Goal: Information Seeking & Learning: Learn about a topic

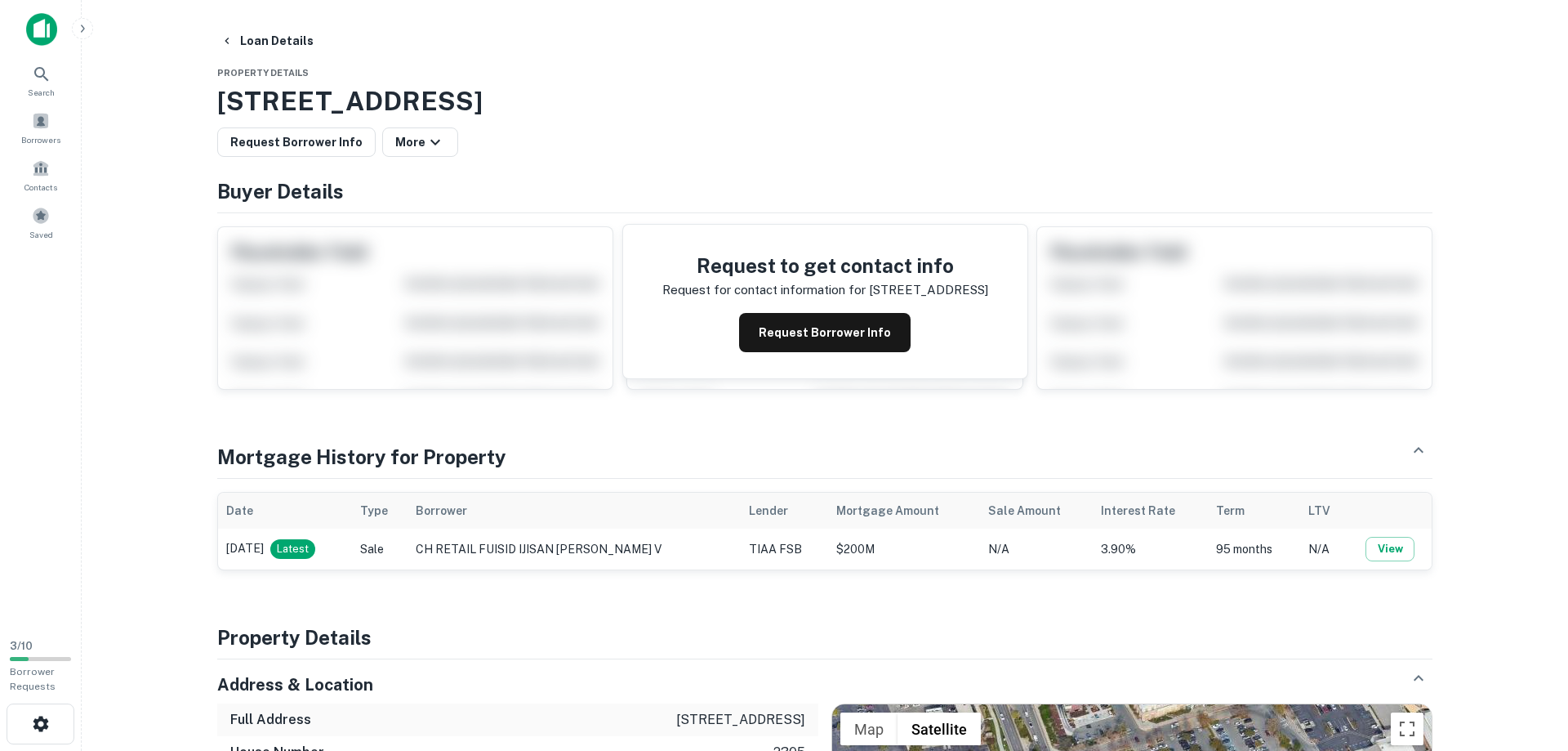
click at [41, 29] on img at bounding box center [41, 29] width 31 height 33
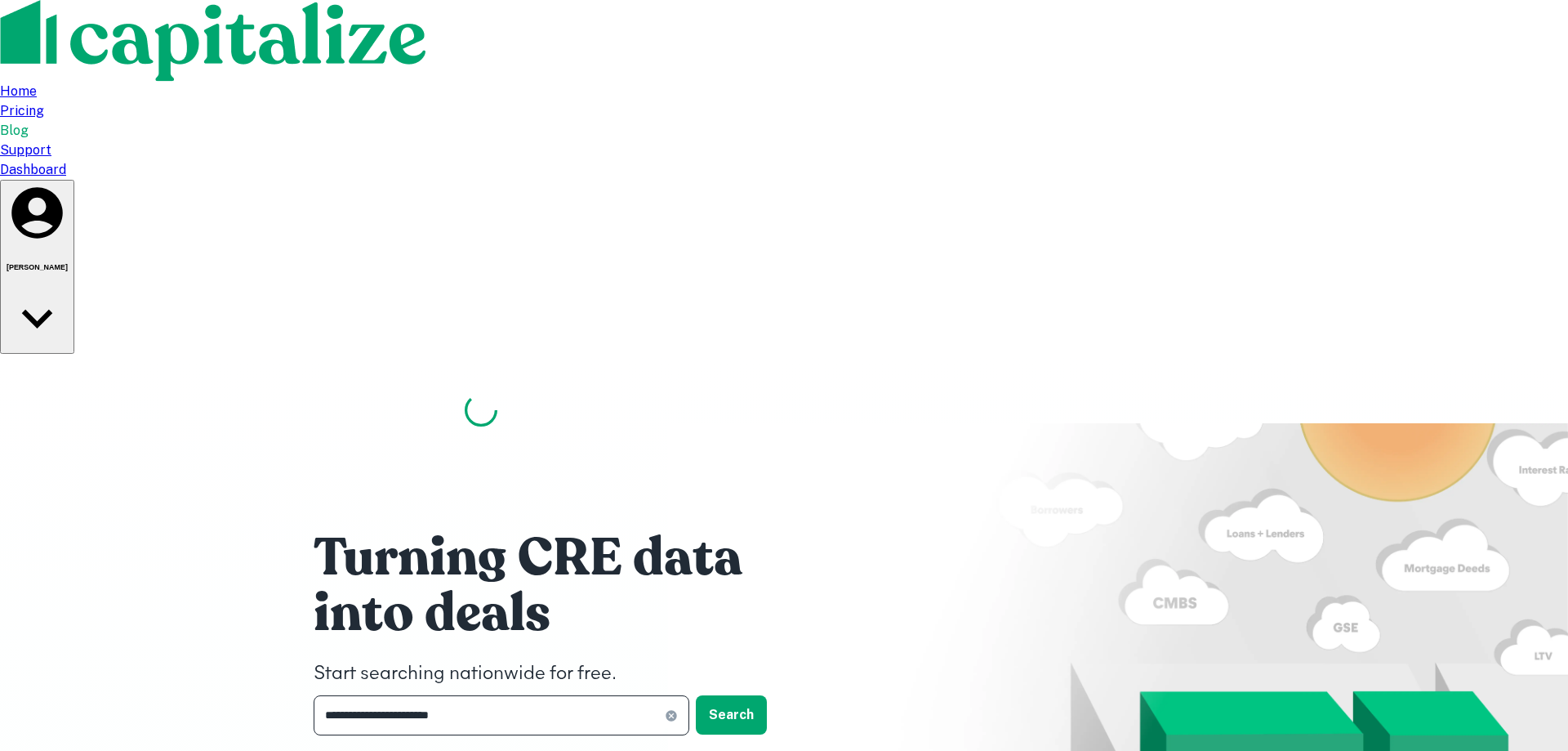
click at [509, 695] on input "**********" at bounding box center [489, 715] width 351 height 40
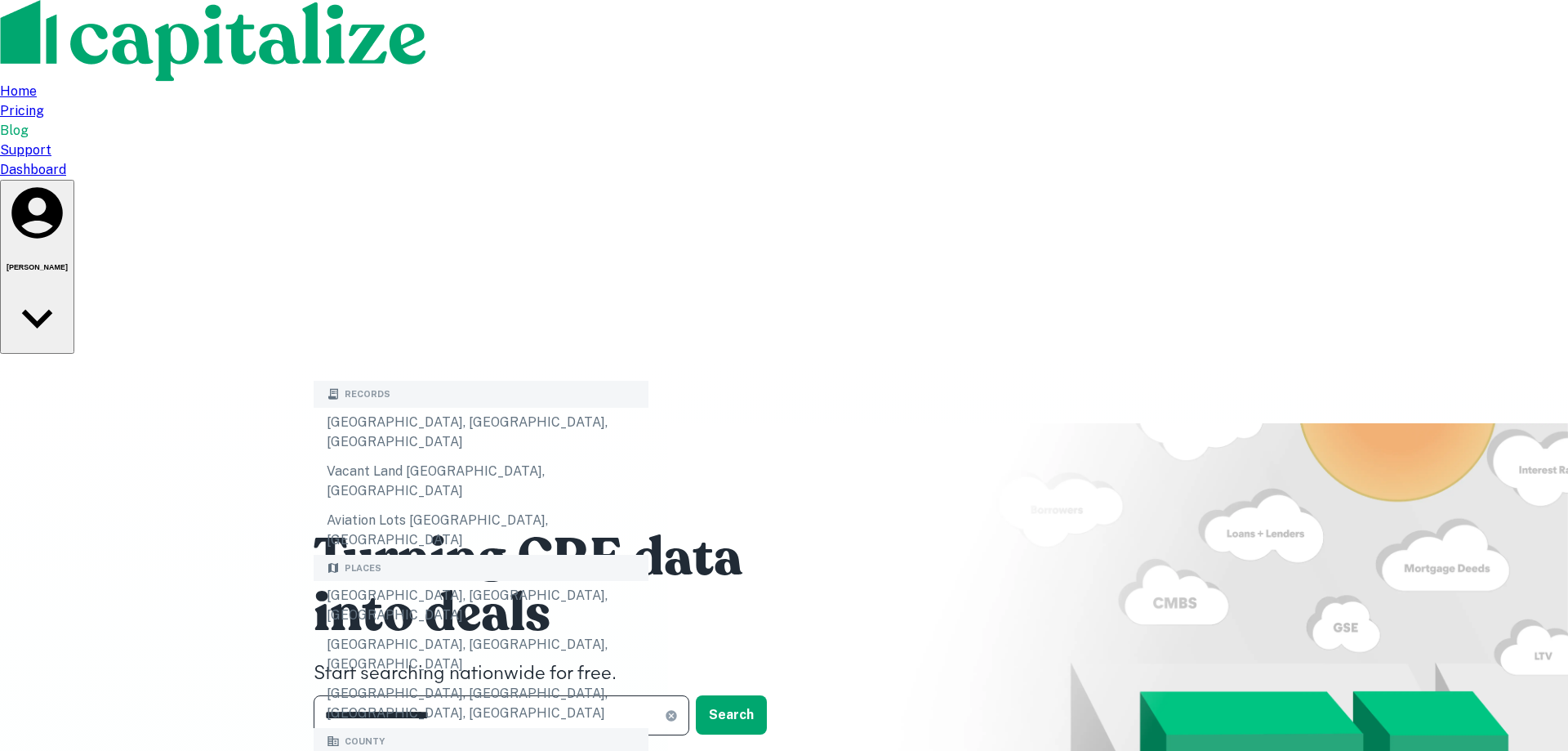
drag, startPoint x: 477, startPoint y: 360, endPoint x: 242, endPoint y: 346, distance: 235.4
click at [313, 695] on input "**********" at bounding box center [489, 715] width 351 height 40
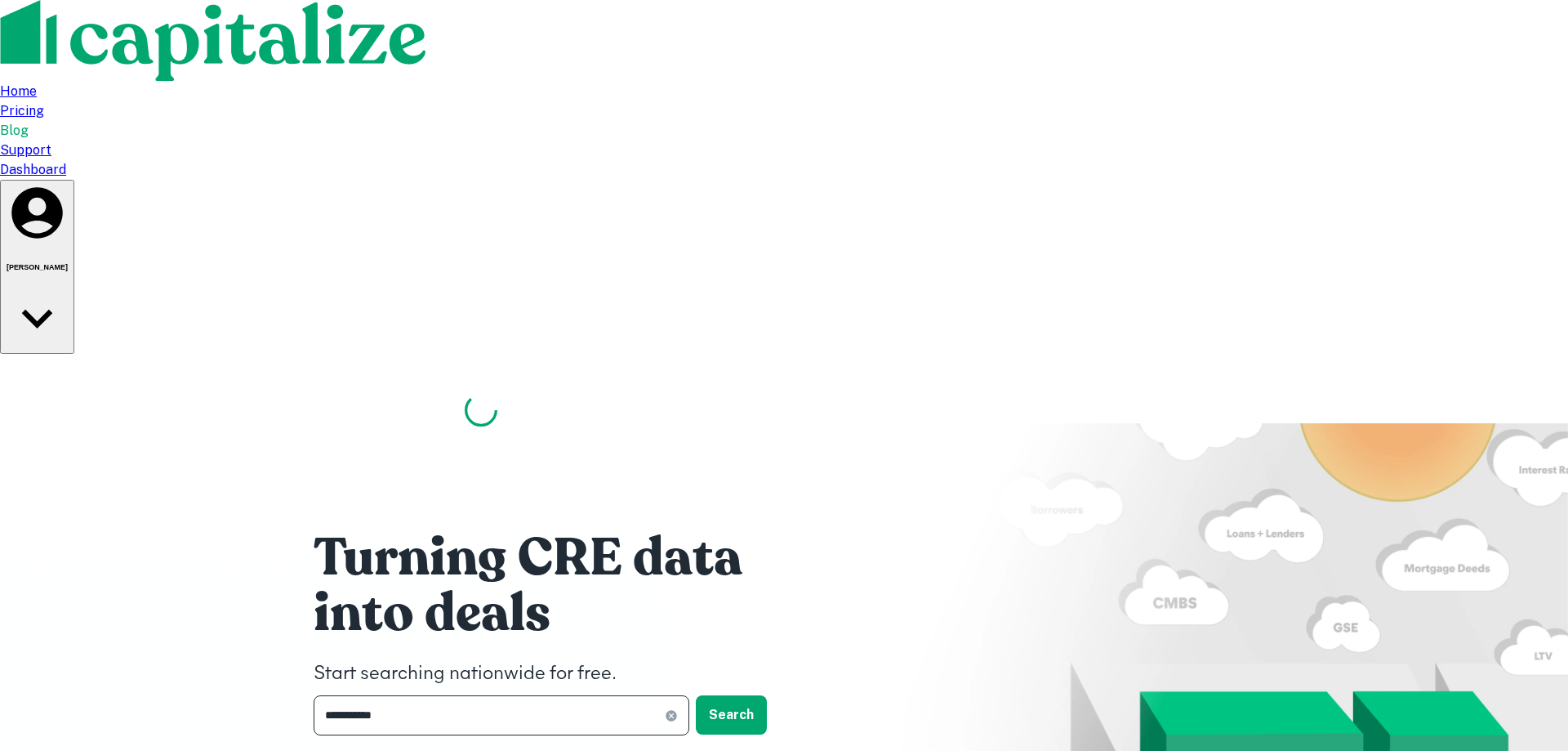
type input "**********"
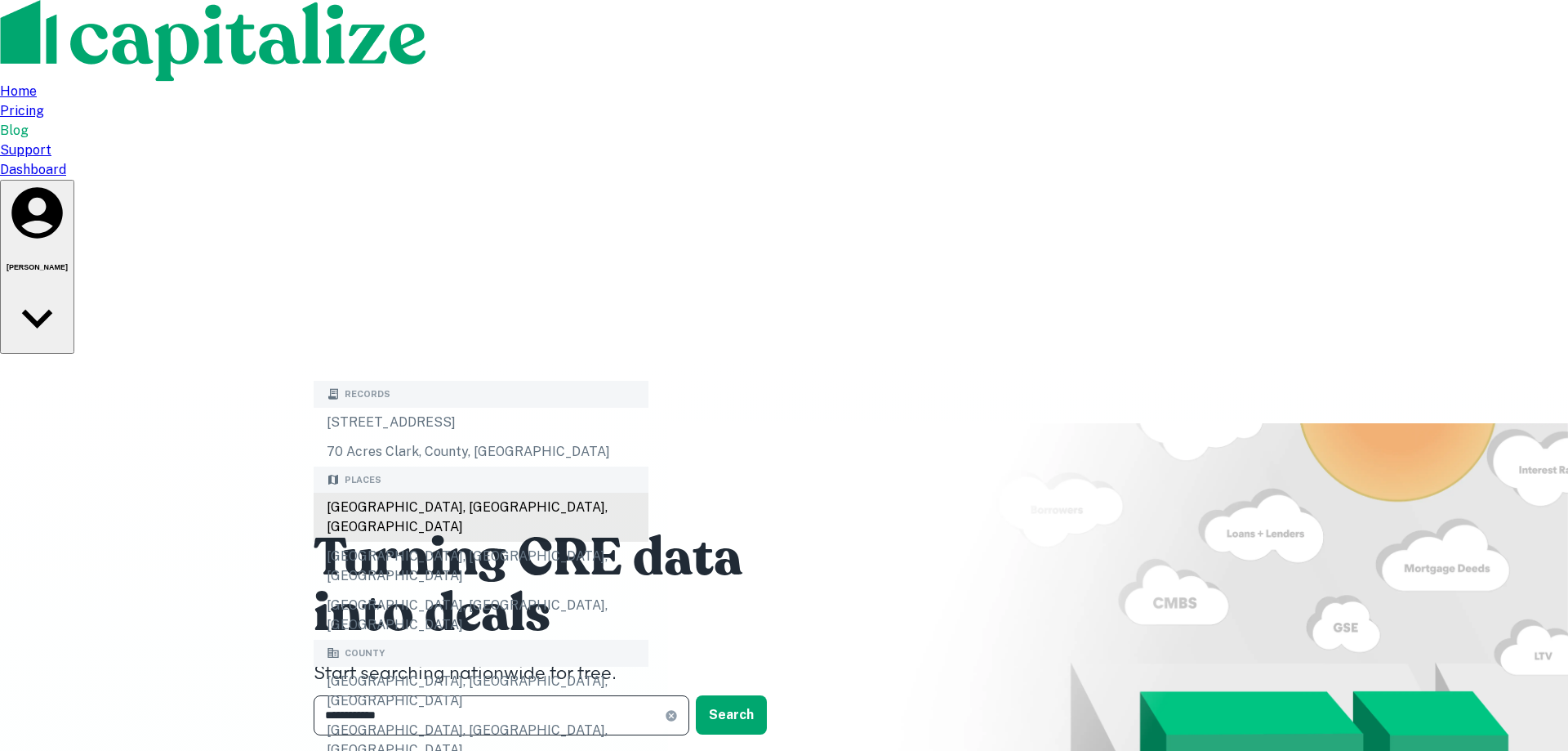
click at [448, 508] on div "[GEOGRAPHIC_DATA], [GEOGRAPHIC_DATA], [GEOGRAPHIC_DATA]" at bounding box center [481, 517] width 335 height 49
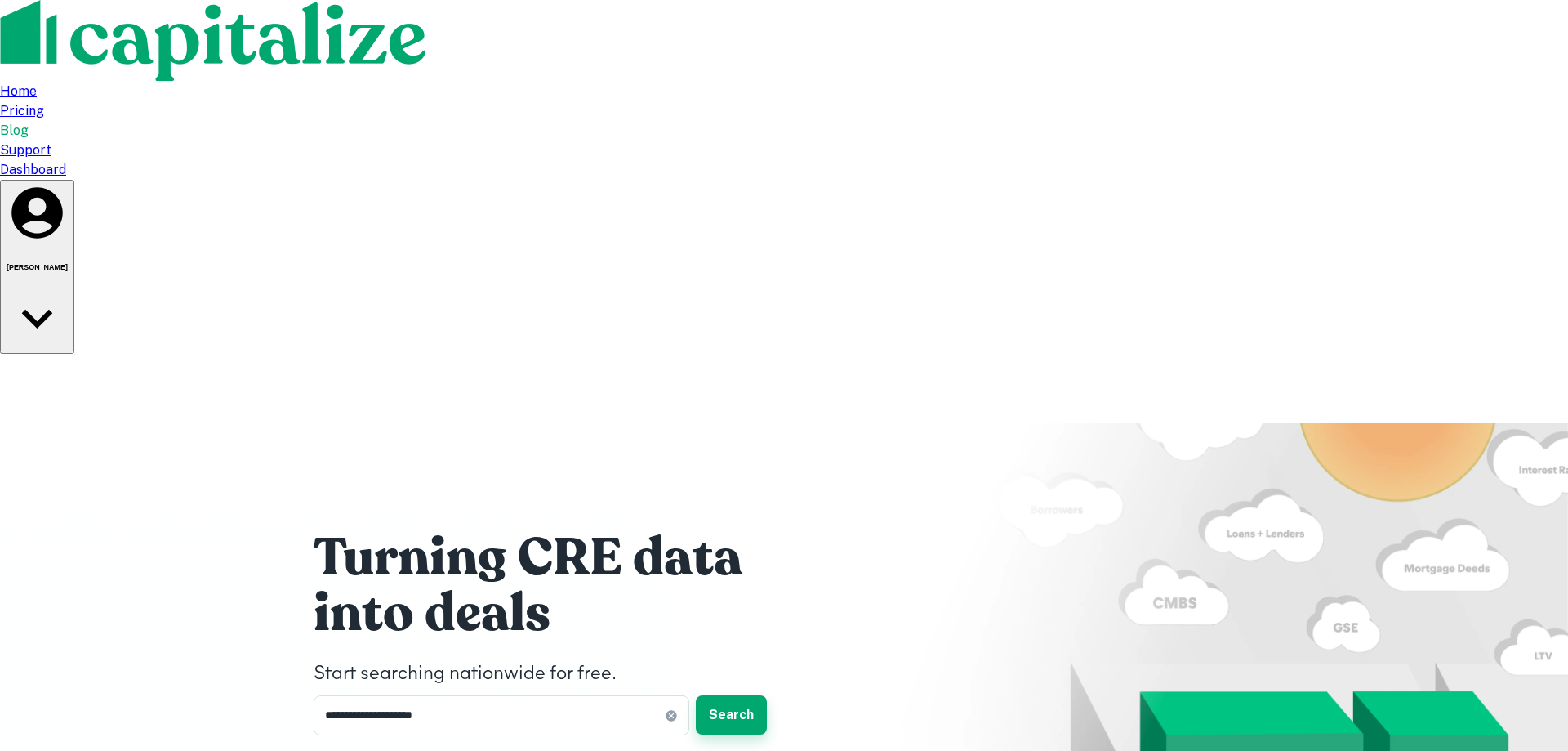
click at [735, 695] on button "Search" at bounding box center [732, 715] width 71 height 39
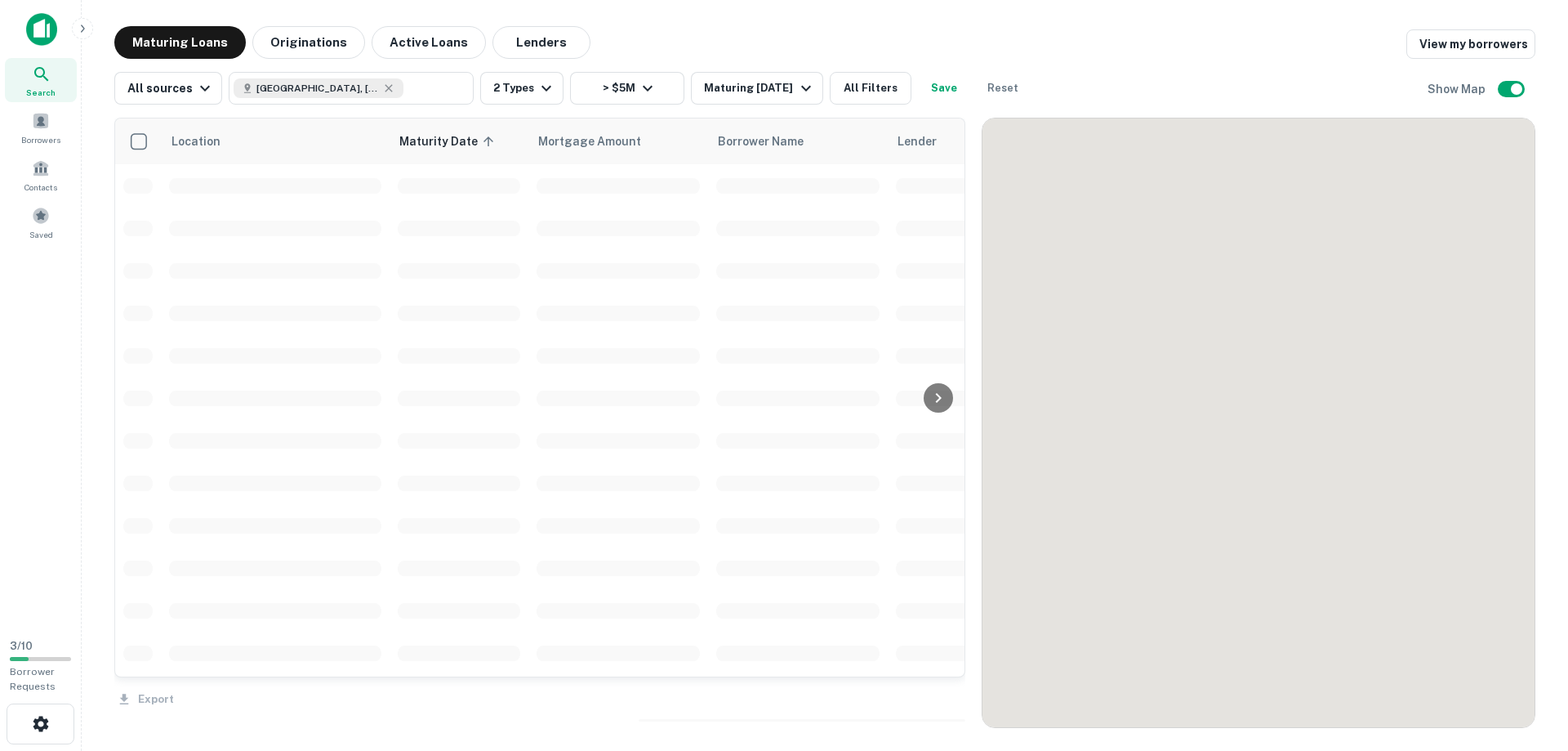
scroll to position [2141, 0]
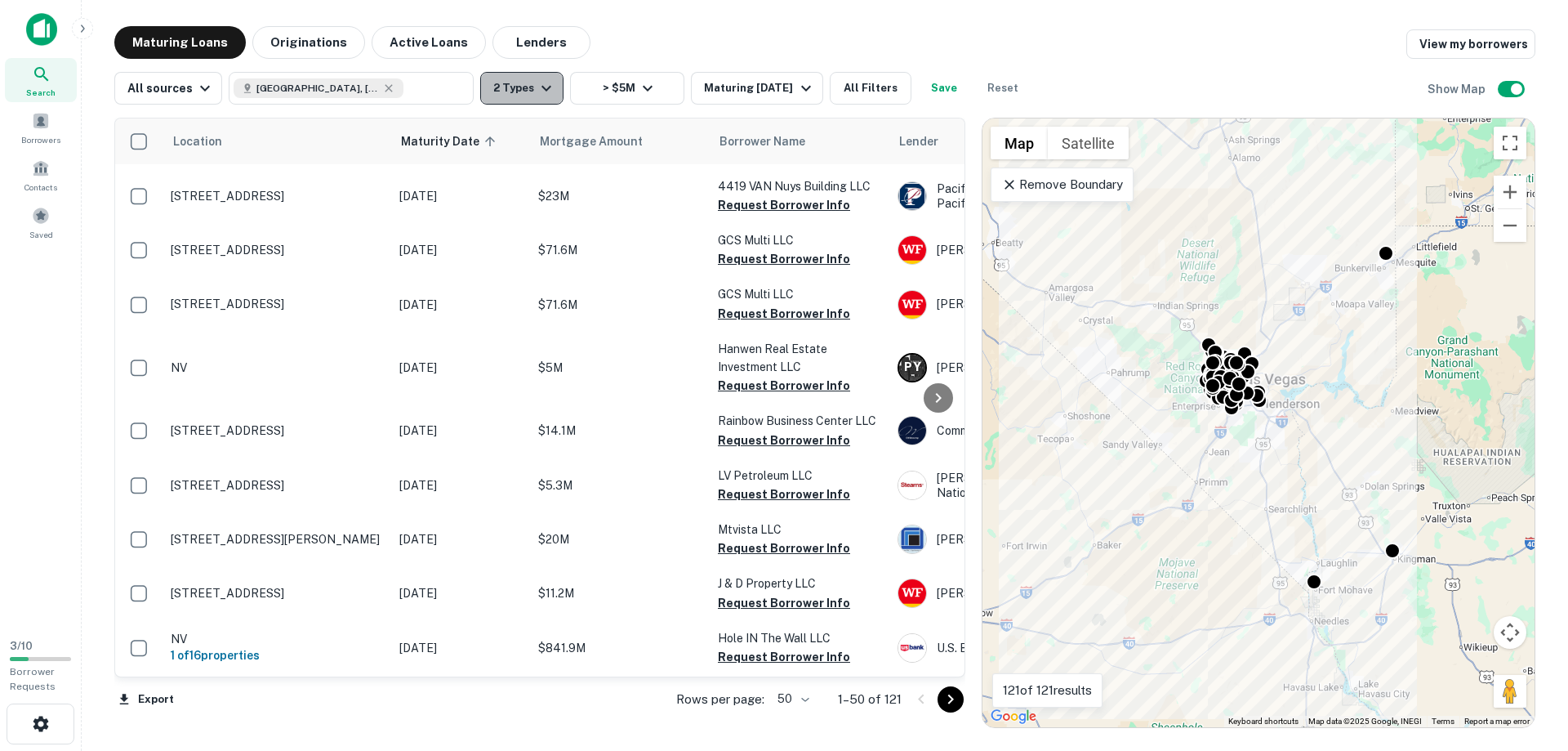
click at [523, 89] on button "2 Types" at bounding box center [522, 88] width 84 height 33
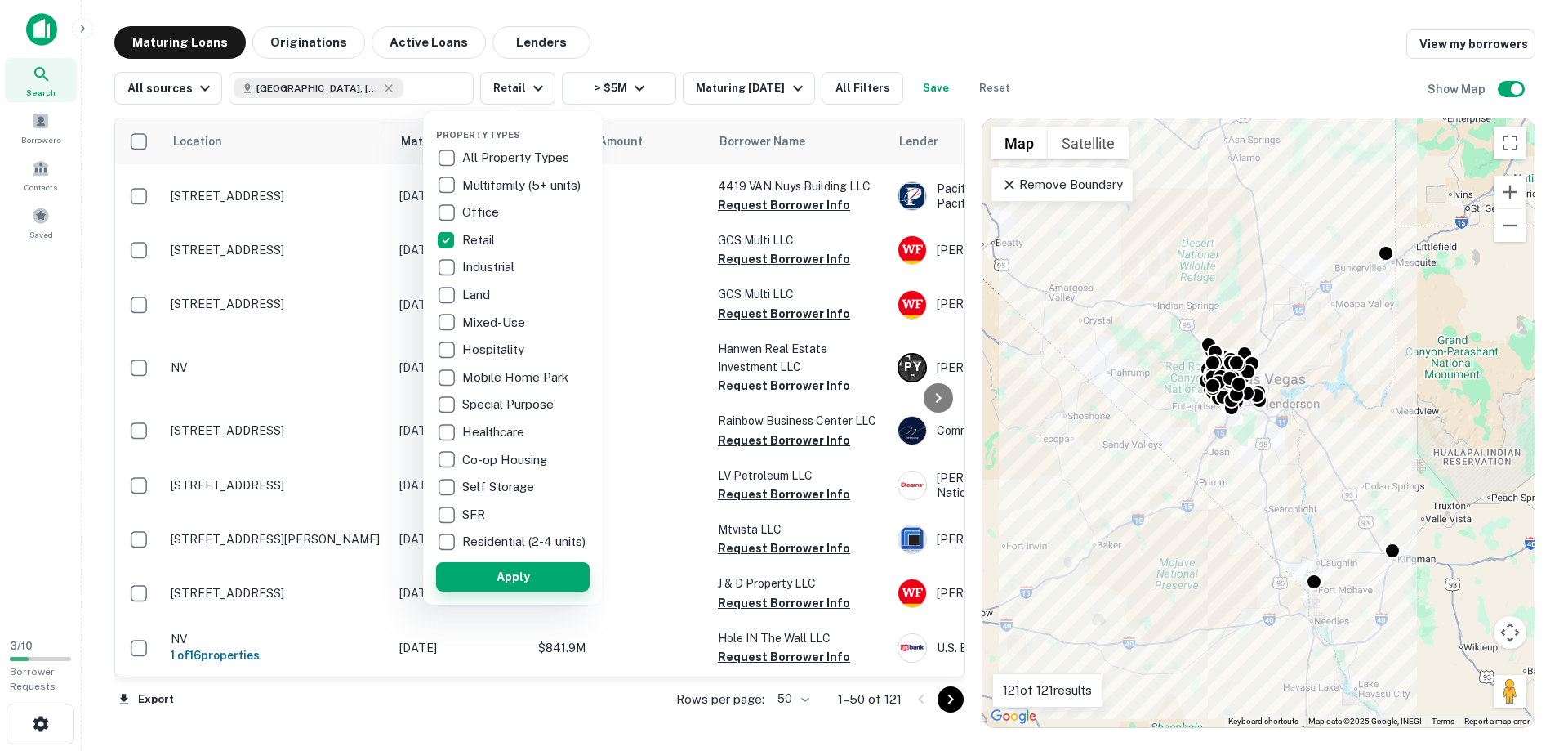
click at [498, 591] on button "Apply" at bounding box center [513, 576] width 154 height 30
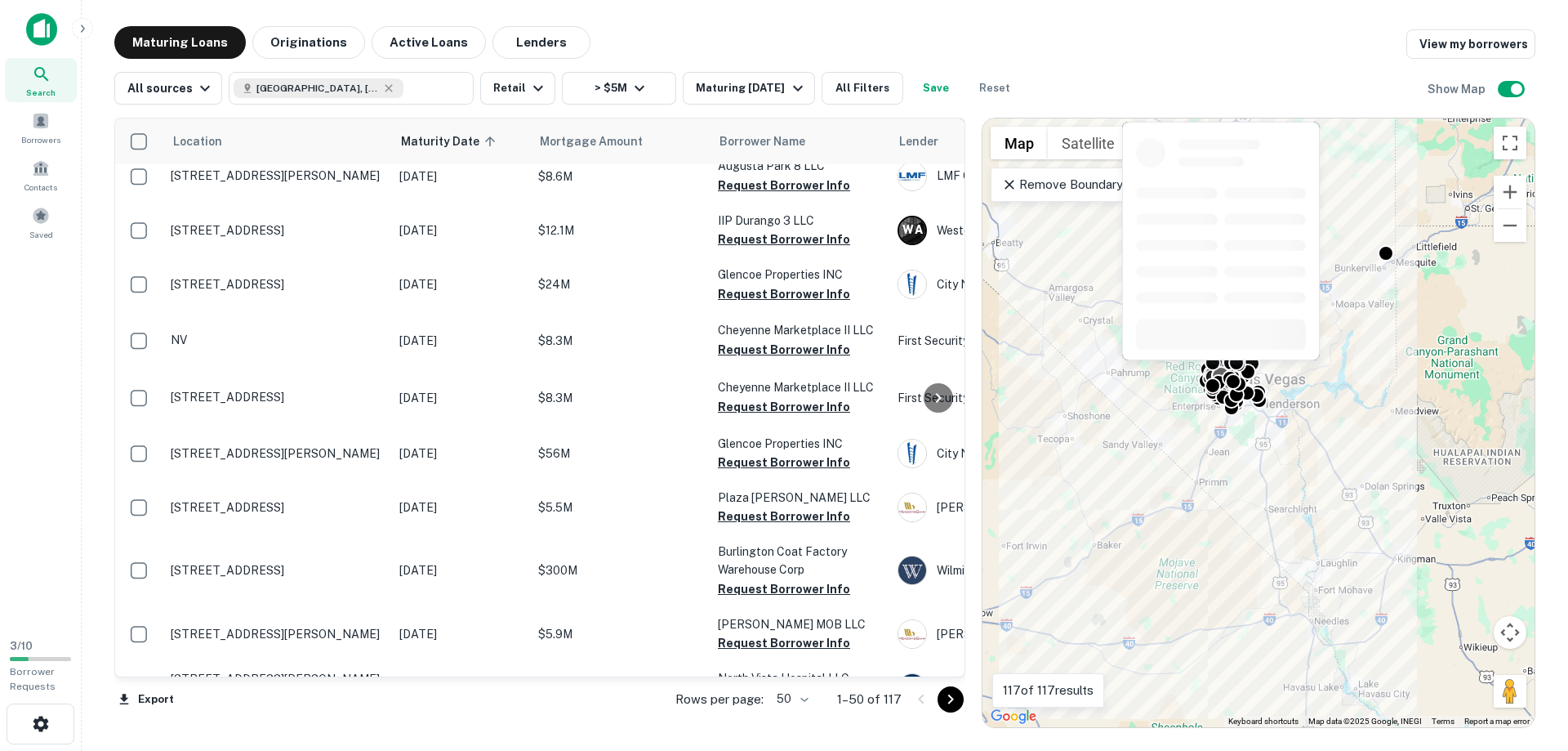
scroll to position [745, 0]
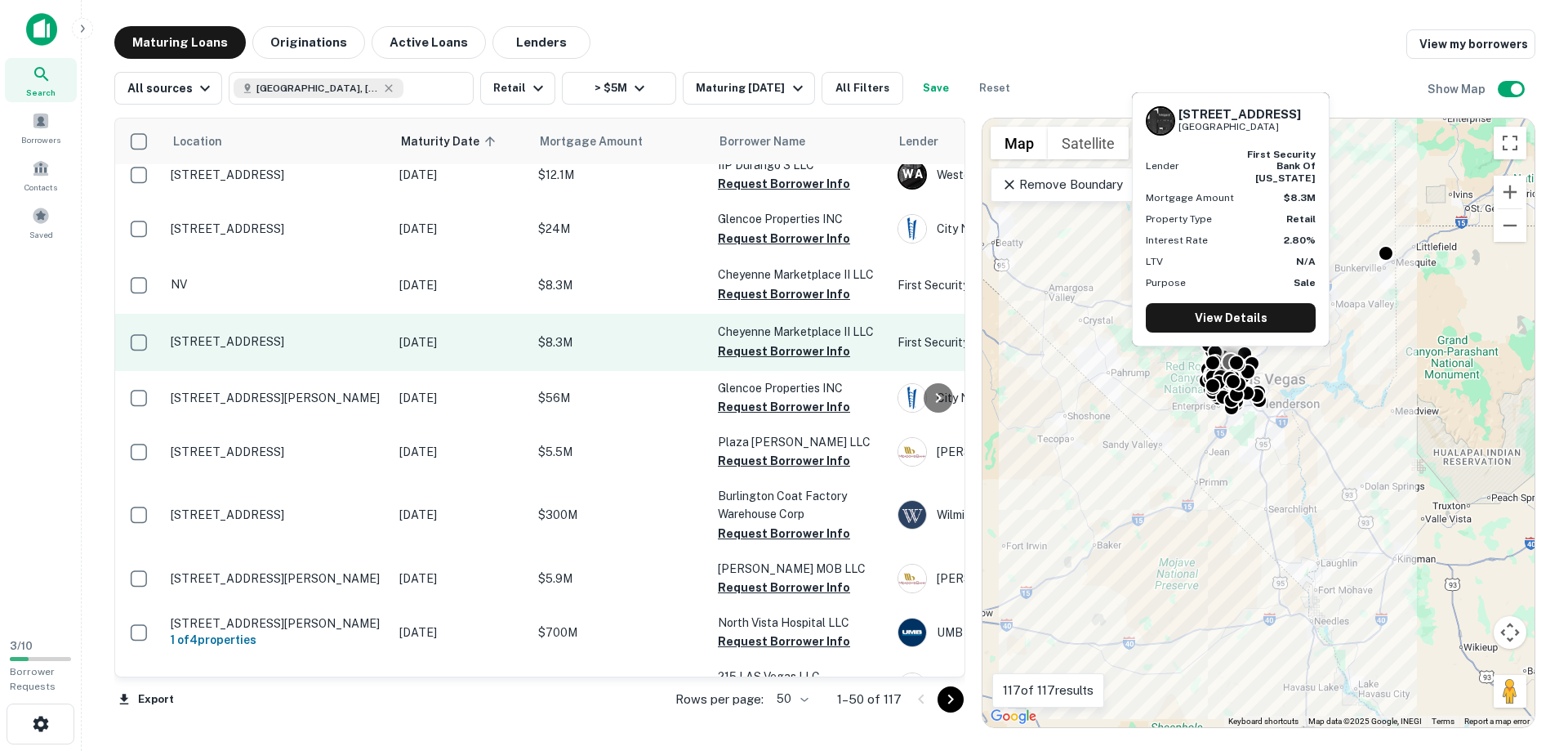
click at [259, 334] on p "[STREET_ADDRESS]" at bounding box center [276, 340] width 212 height 14
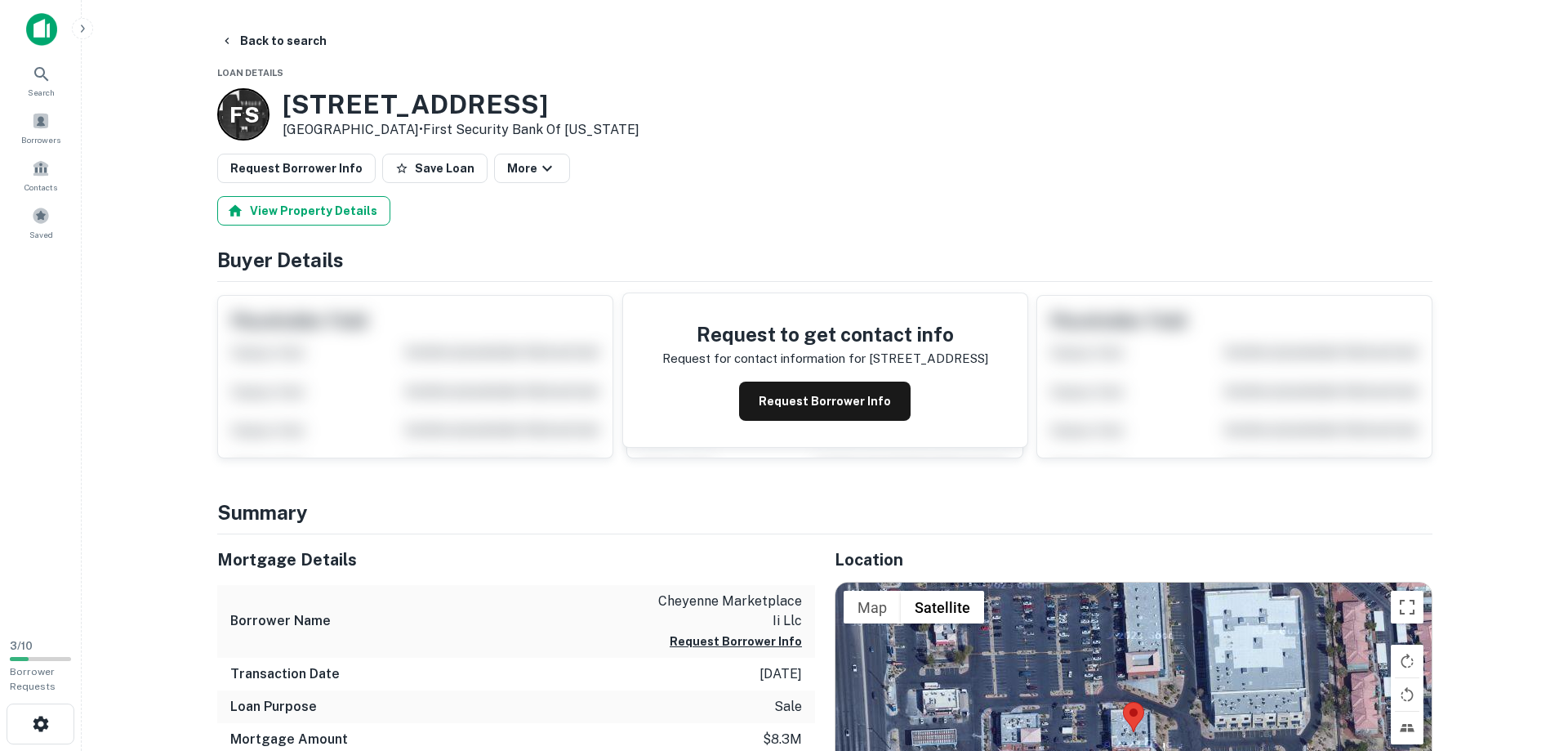
click at [297, 212] on button "View Property Details" at bounding box center [303, 210] width 173 height 30
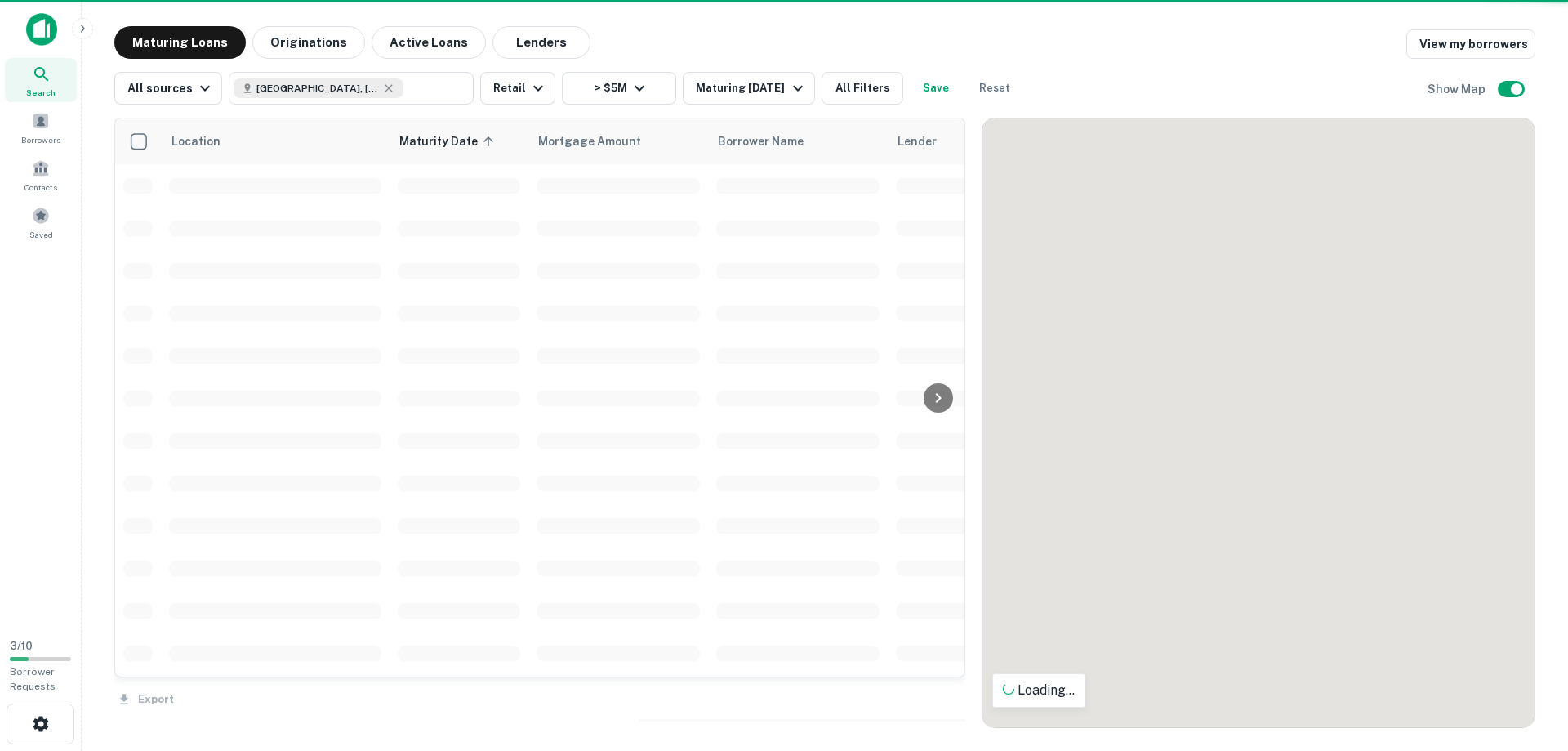
scroll to position [745, 0]
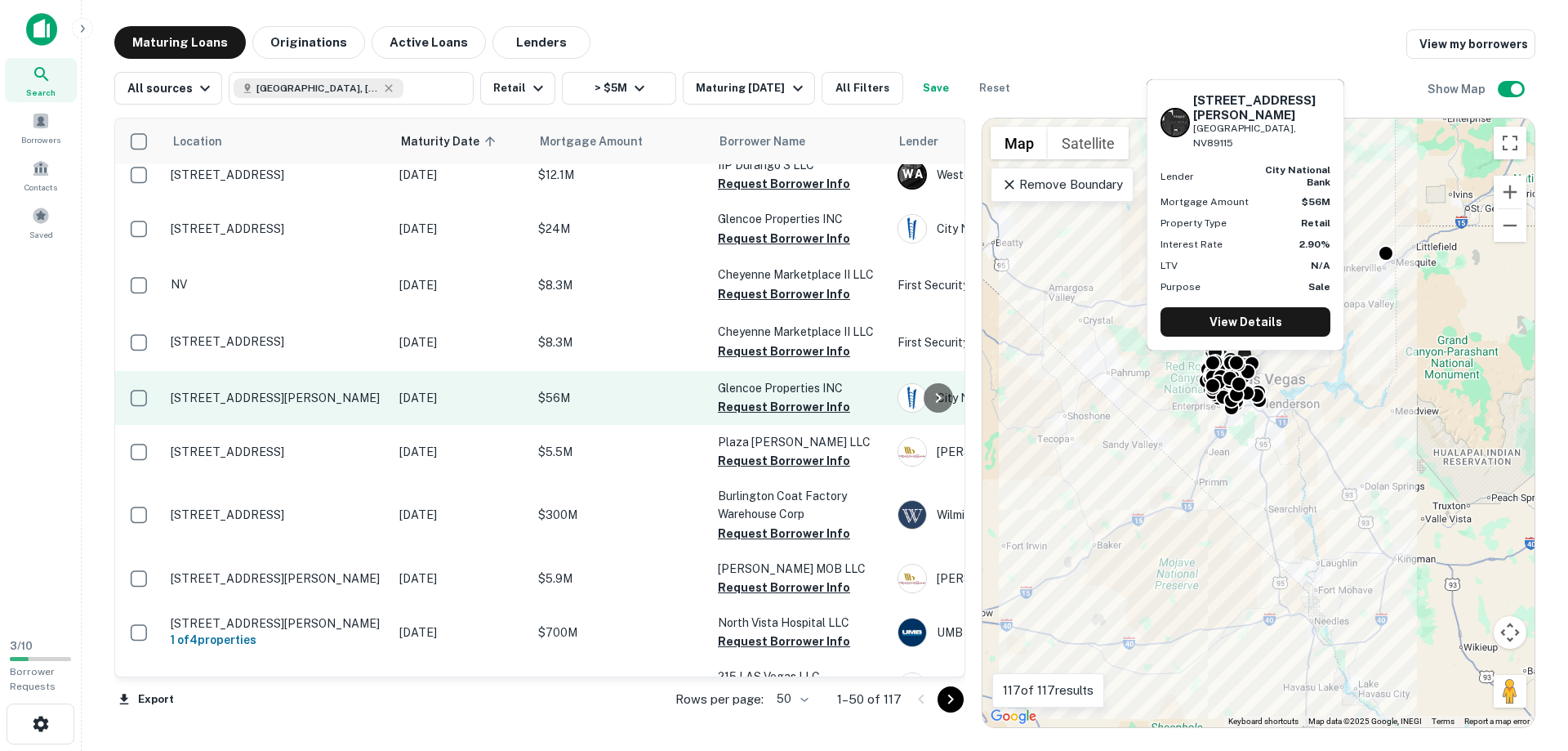
click at [208, 398] on td "[STREET_ADDRESS][PERSON_NAME]" at bounding box center [276, 398] width 229 height 54
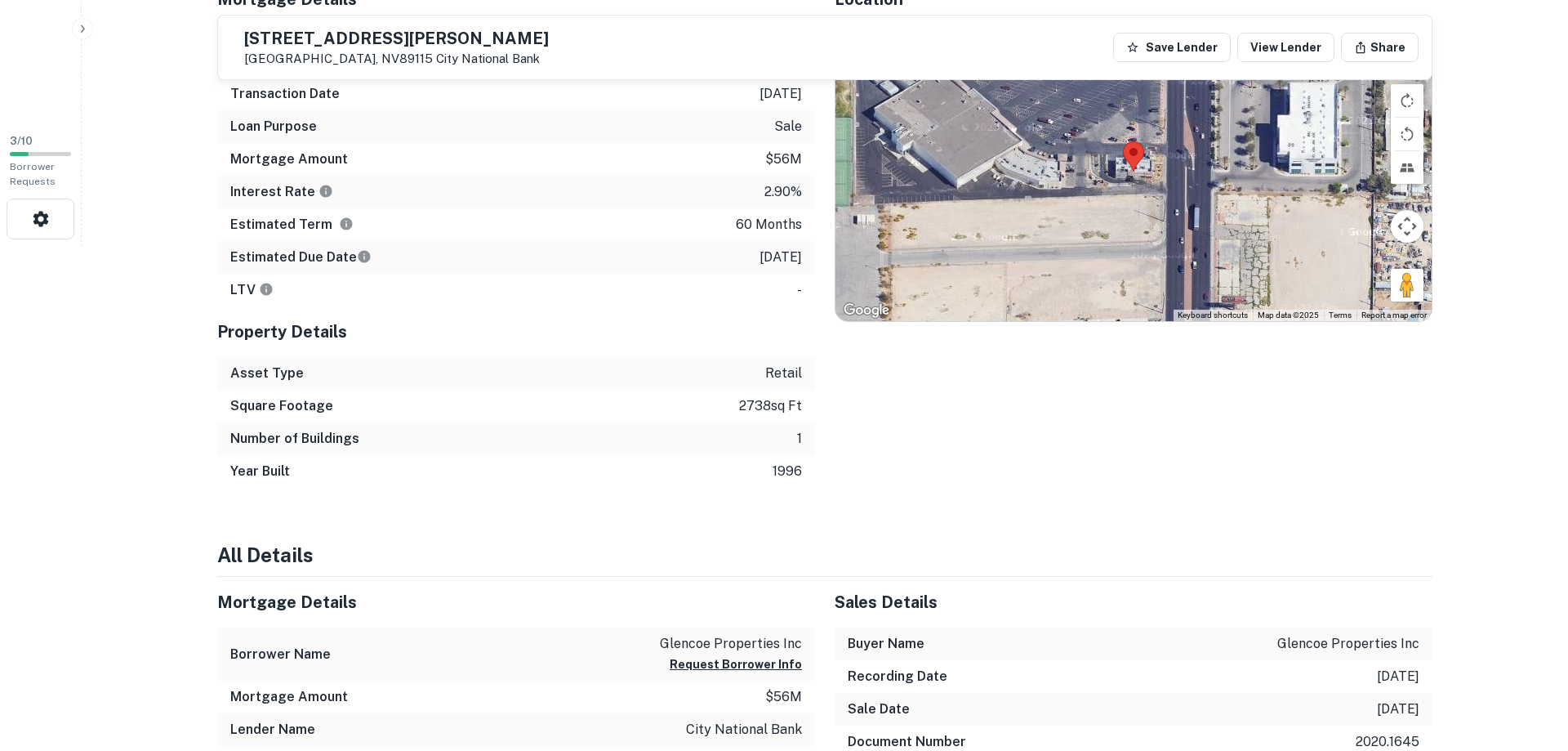
scroll to position [416, 0]
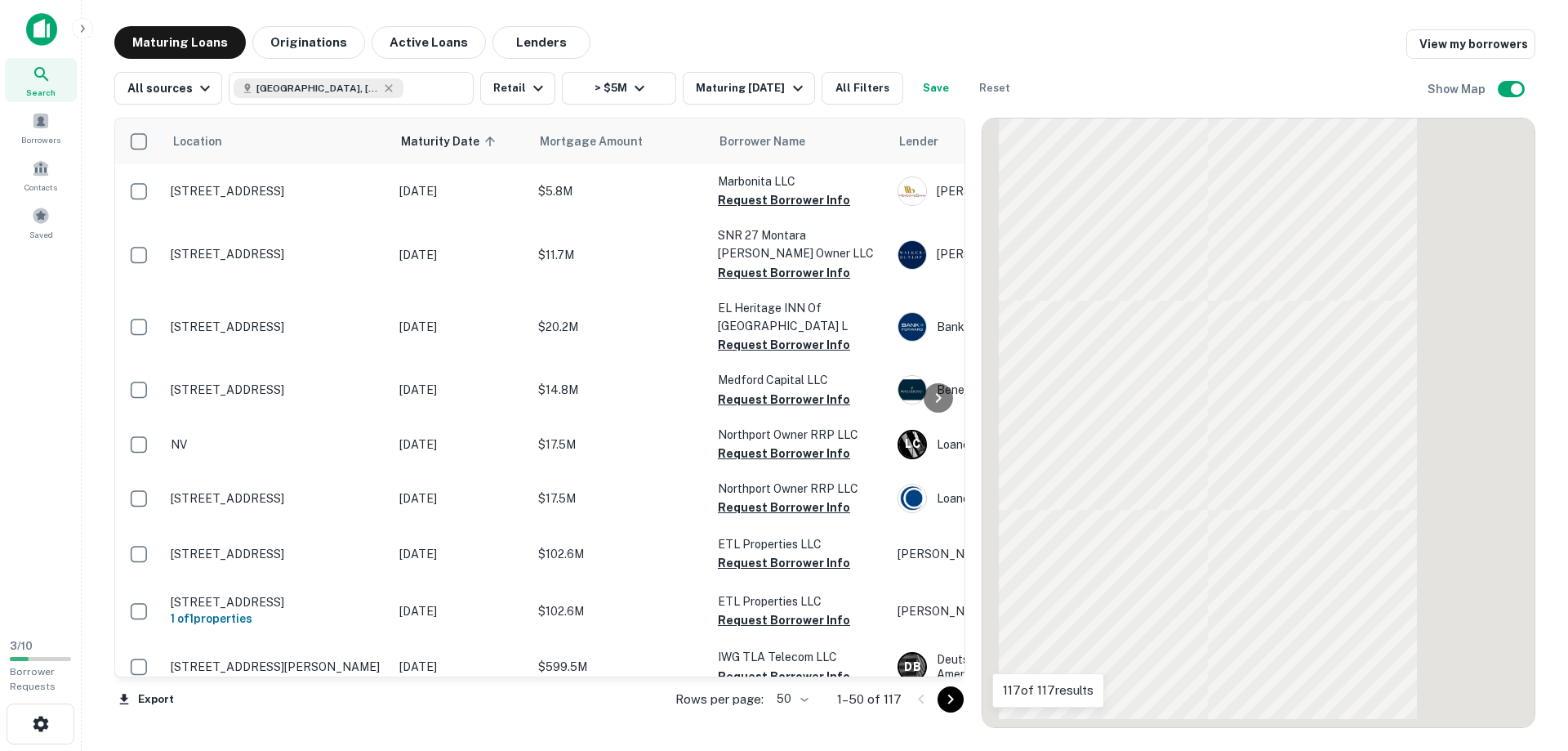
scroll to position [745, 0]
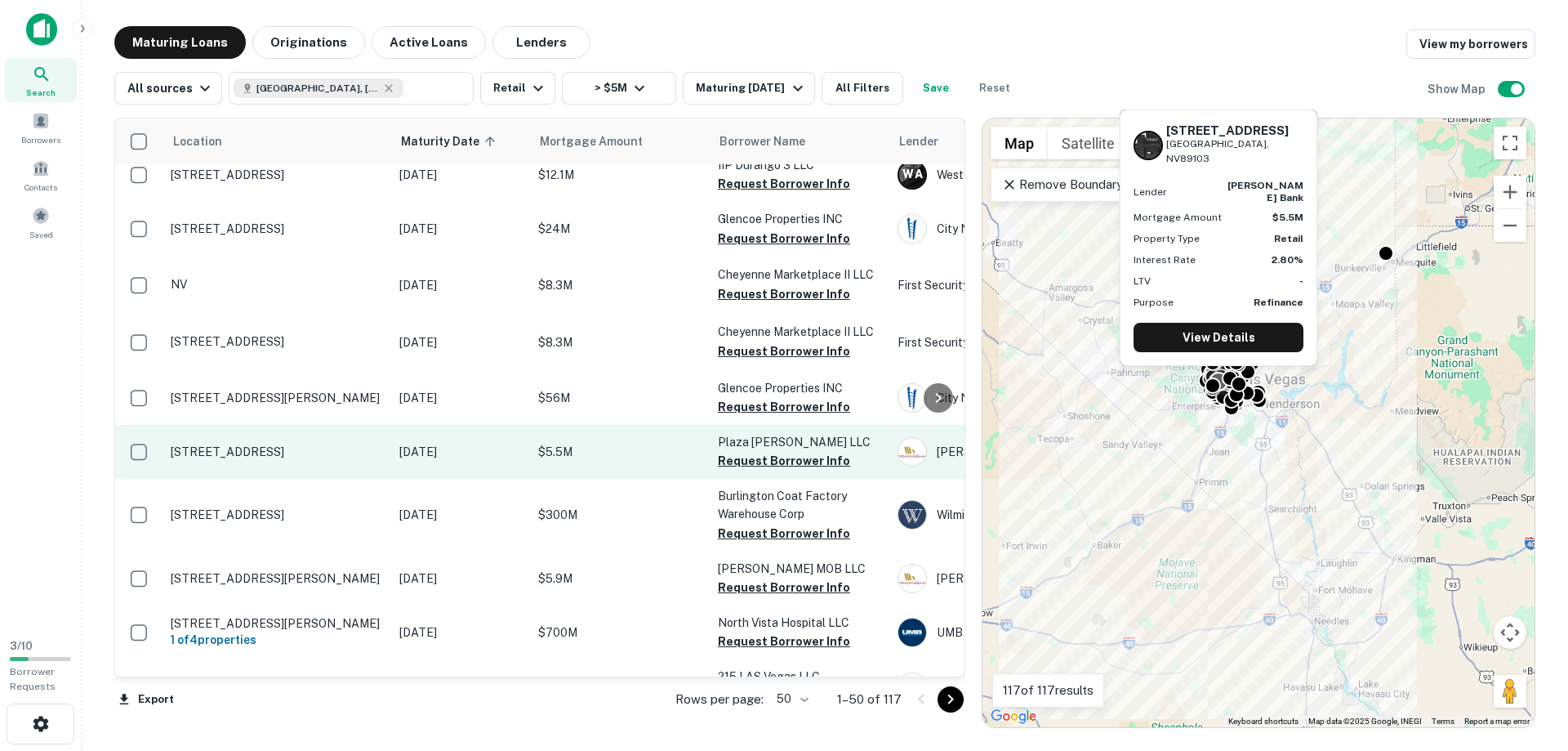
click at [252, 444] on p "[STREET_ADDRESS]" at bounding box center [276, 451] width 212 height 14
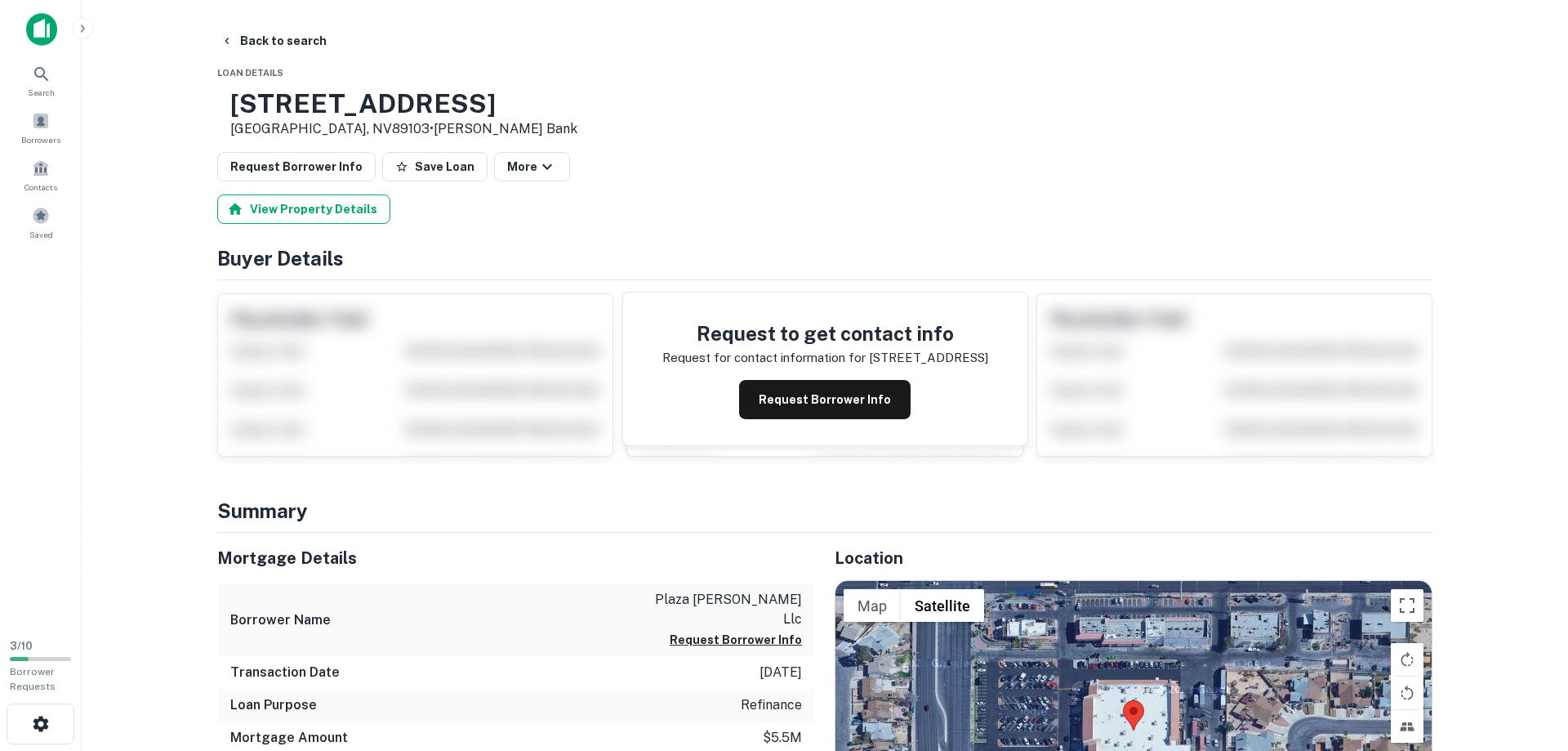
click at [297, 210] on button "View Property Details" at bounding box center [303, 209] width 173 height 30
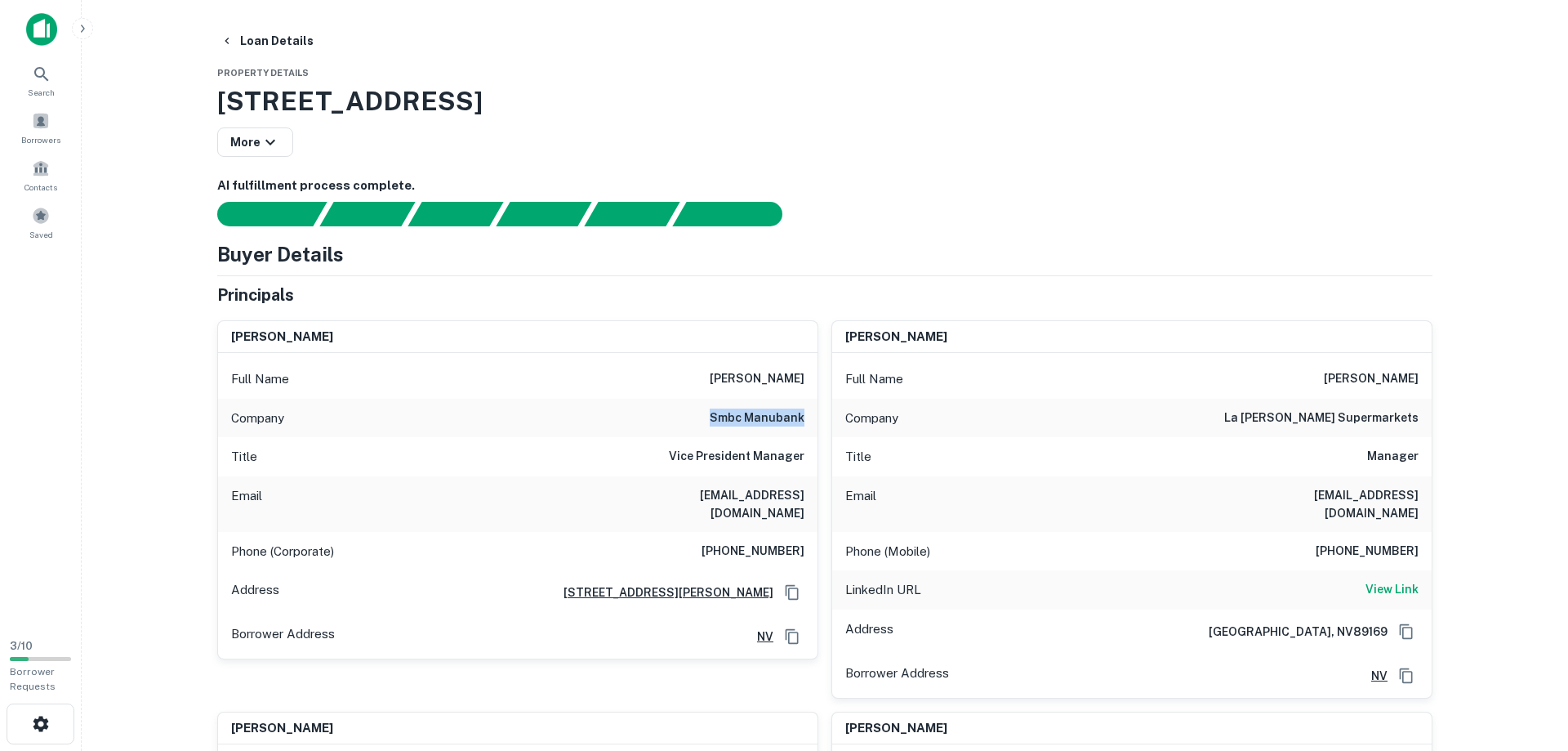
drag, startPoint x: 716, startPoint y: 419, endPoint x: 813, endPoint y: 418, distance: 97.0
click at [813, 418] on div "Company smbc manubank" at bounding box center [518, 418] width 600 height 39
copy h6 "smbc manubank"
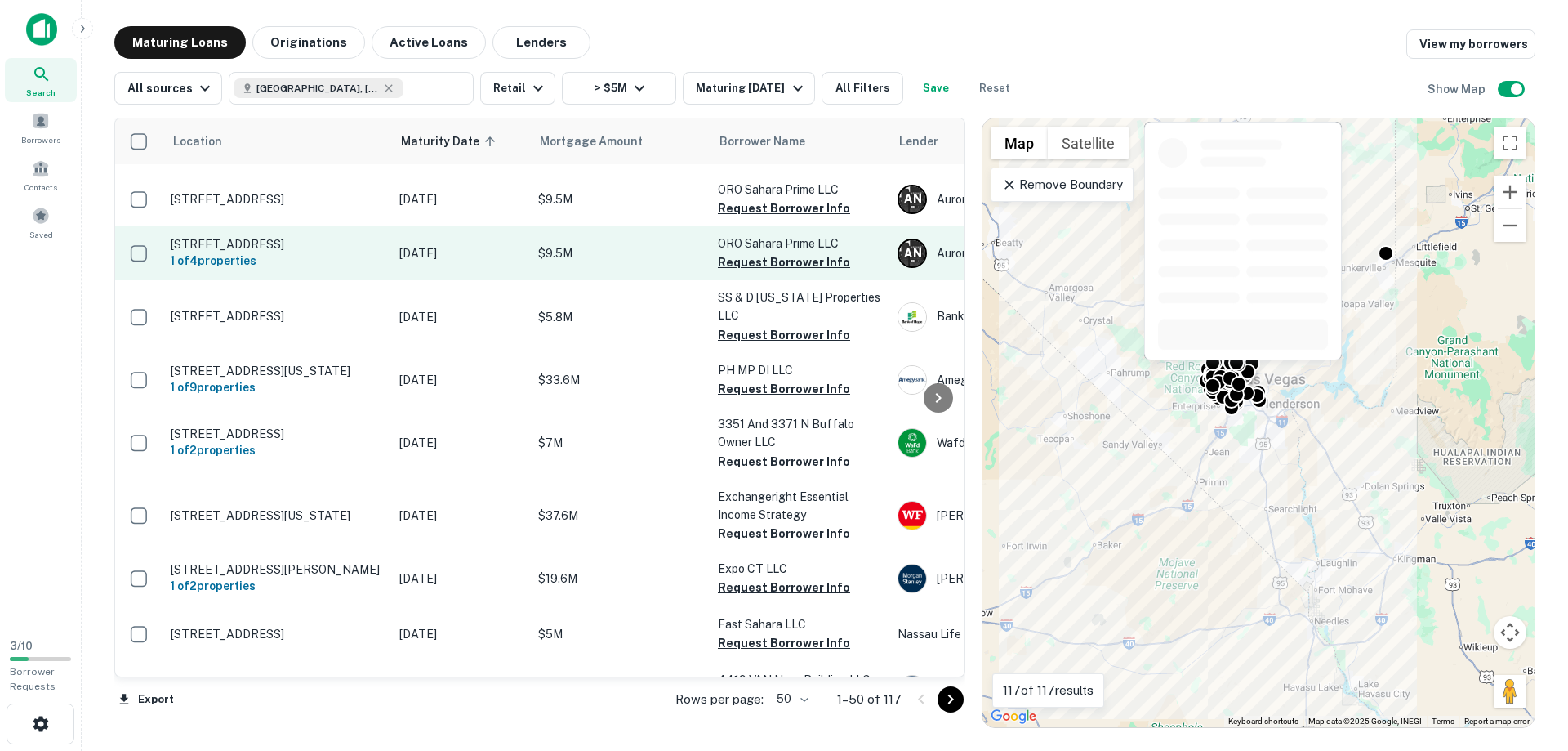
scroll to position [1583, 0]
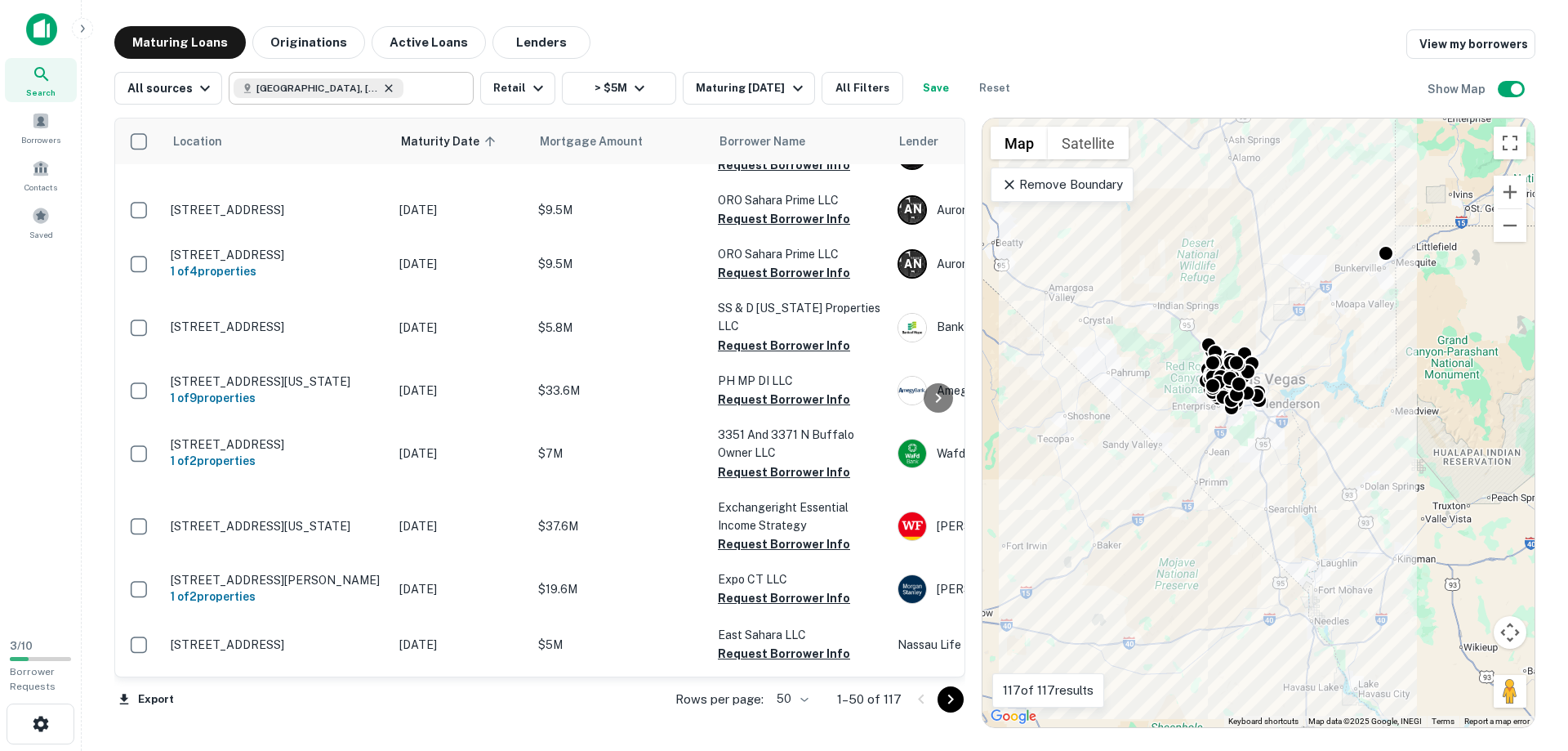
click at [382, 88] on icon at bounding box center [388, 88] width 13 height 13
type input "**********"
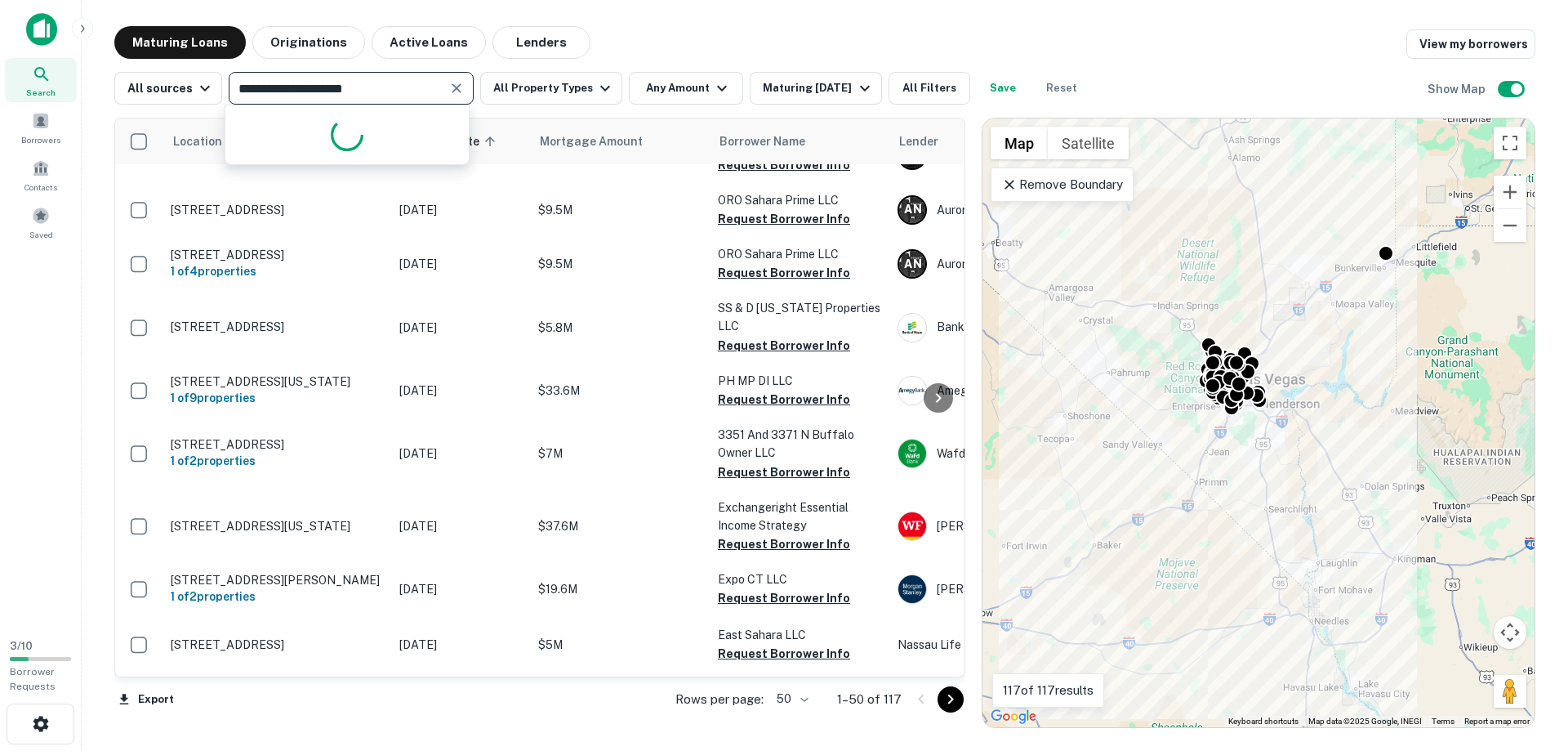
click at [318, 86] on input "**********" at bounding box center [338, 88] width 209 height 23
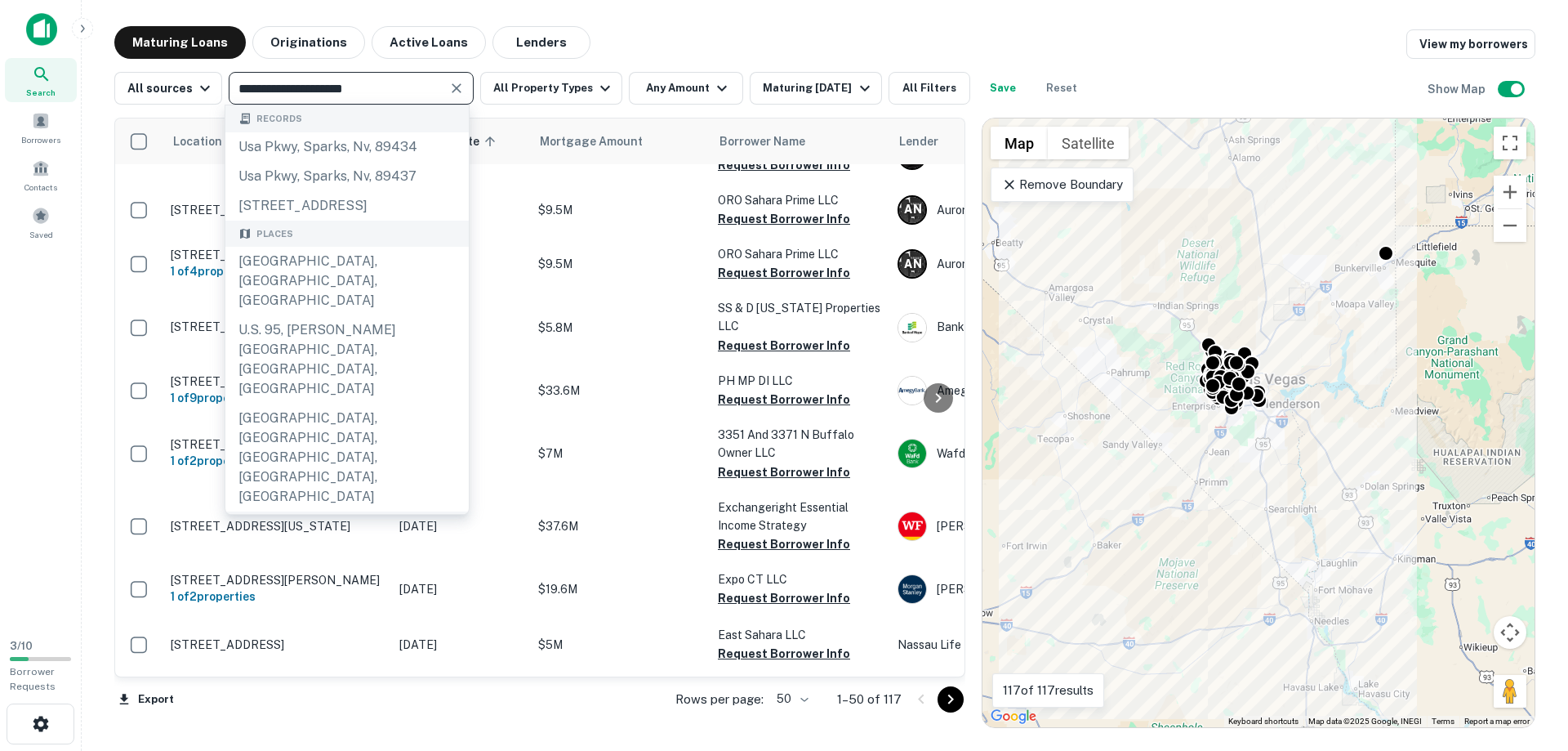
click at [454, 85] on icon "Clear" at bounding box center [456, 88] width 16 height 16
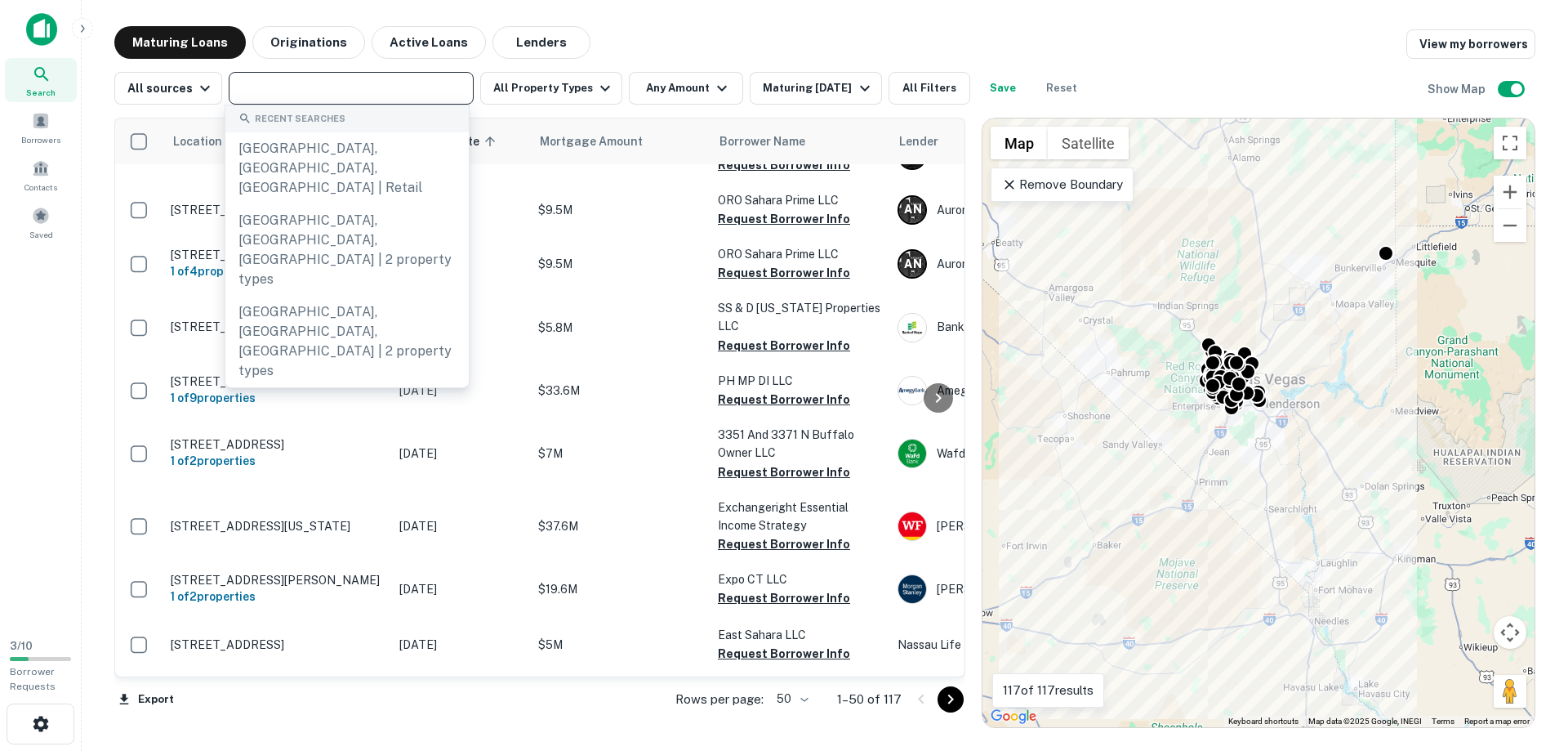
click at [367, 94] on input "text" at bounding box center [351, 88] width 233 height 23
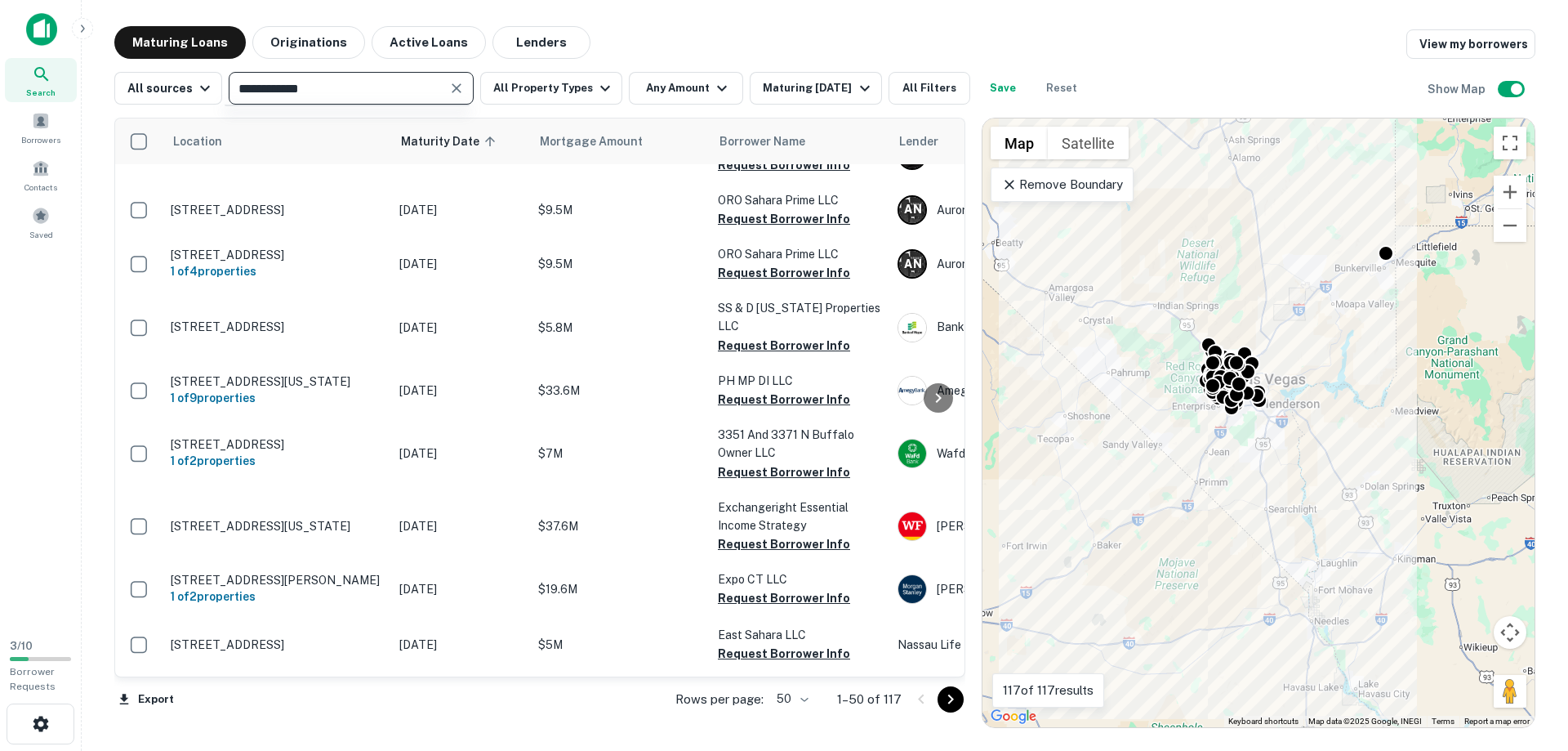
type input "**********"
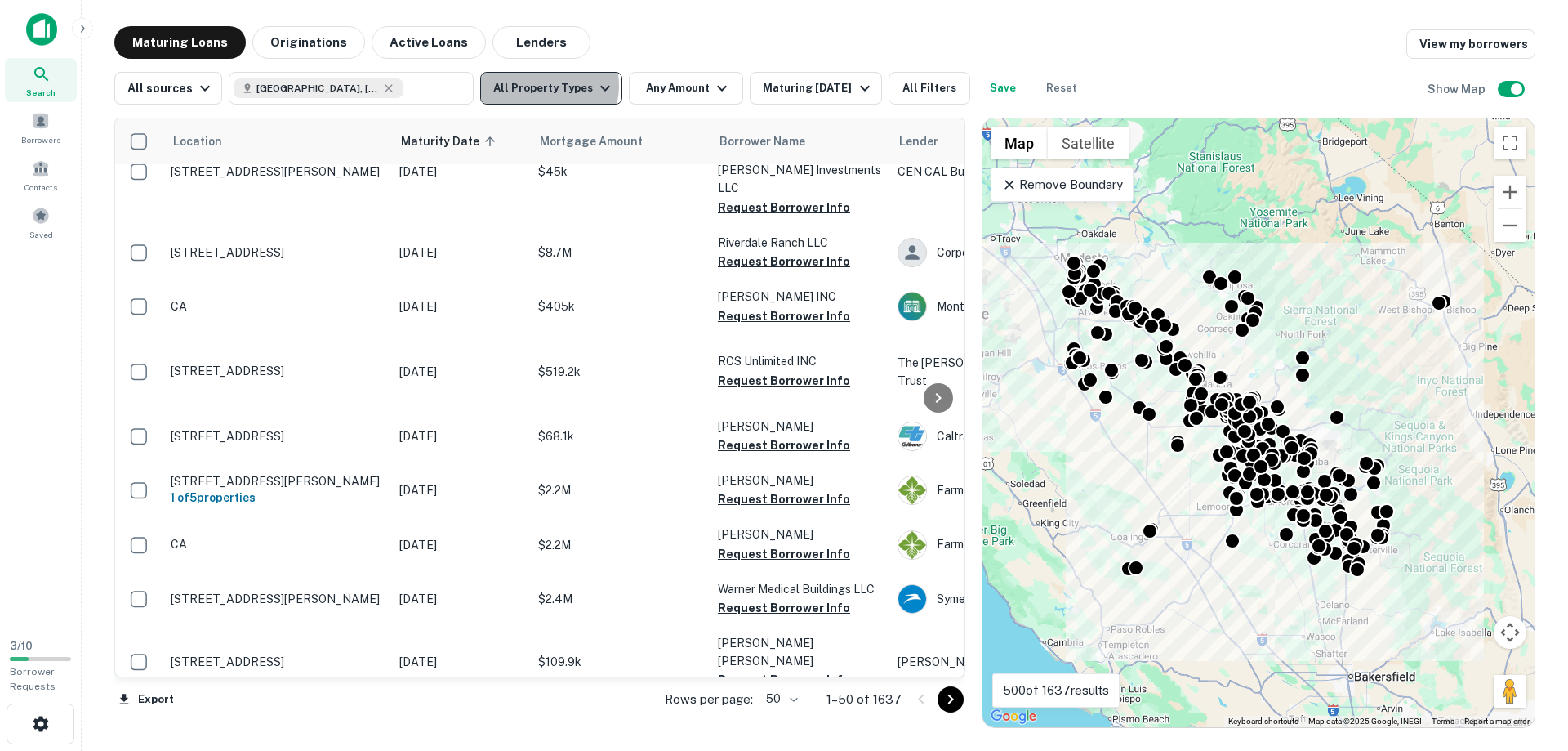
click at [543, 86] on button "All Property Types" at bounding box center [552, 88] width 142 height 33
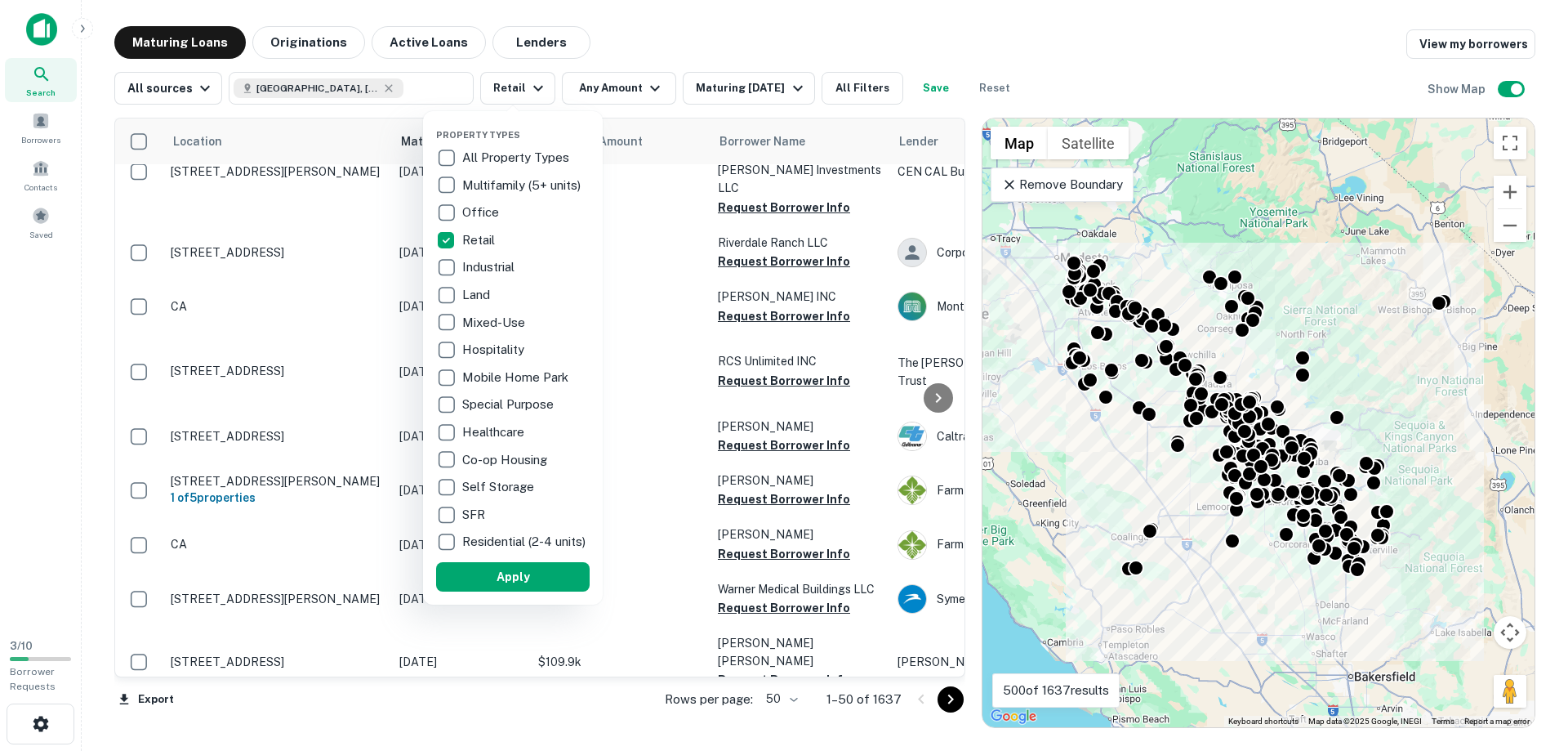
click at [678, 29] on div at bounding box center [784, 375] width 1568 height 751
click at [623, 88] on div at bounding box center [784, 375] width 1568 height 751
click at [645, 87] on div at bounding box center [784, 375] width 1568 height 751
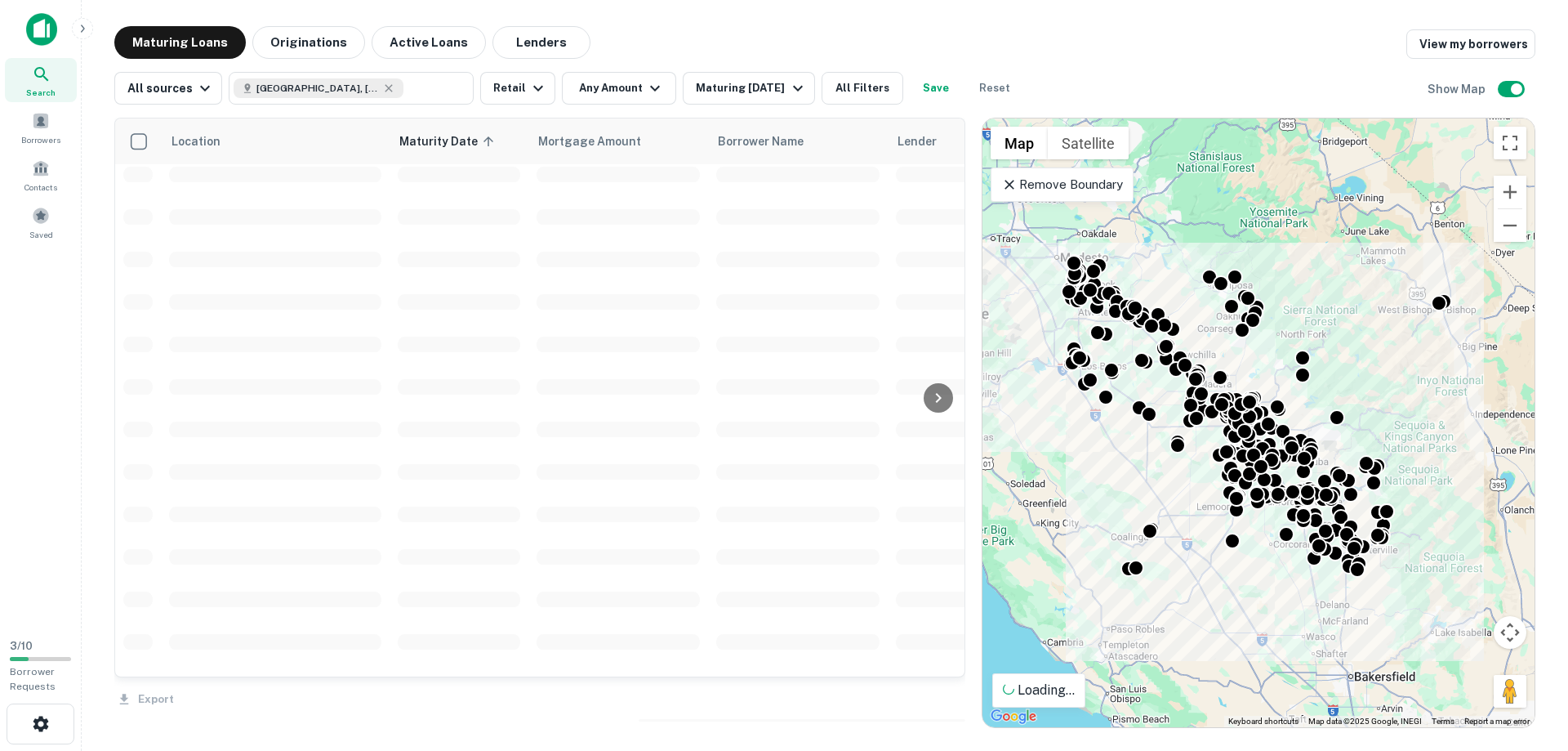
click at [646, 86] on div at bounding box center [784, 375] width 1568 height 751
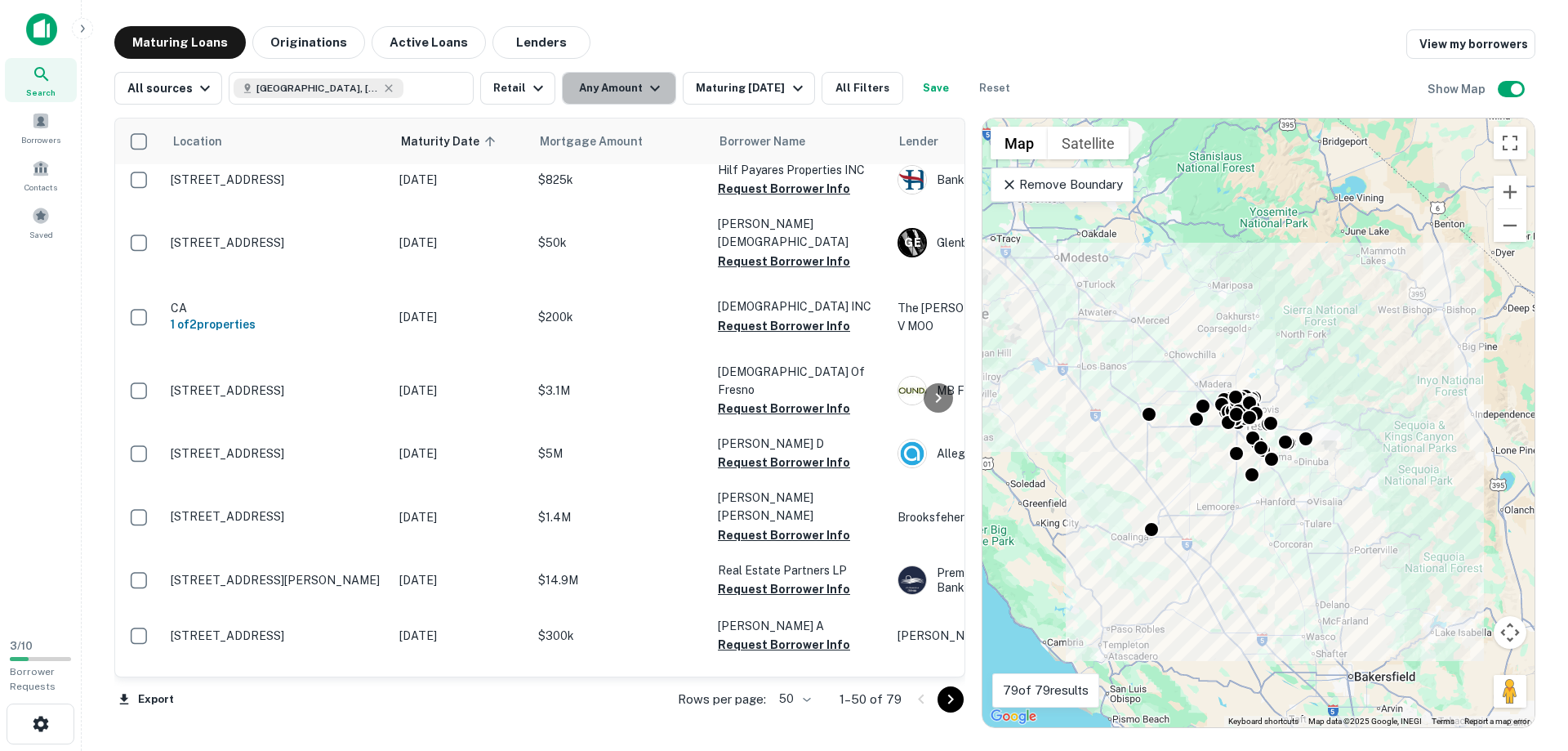
click at [646, 86] on icon "button" at bounding box center [655, 88] width 19 height 19
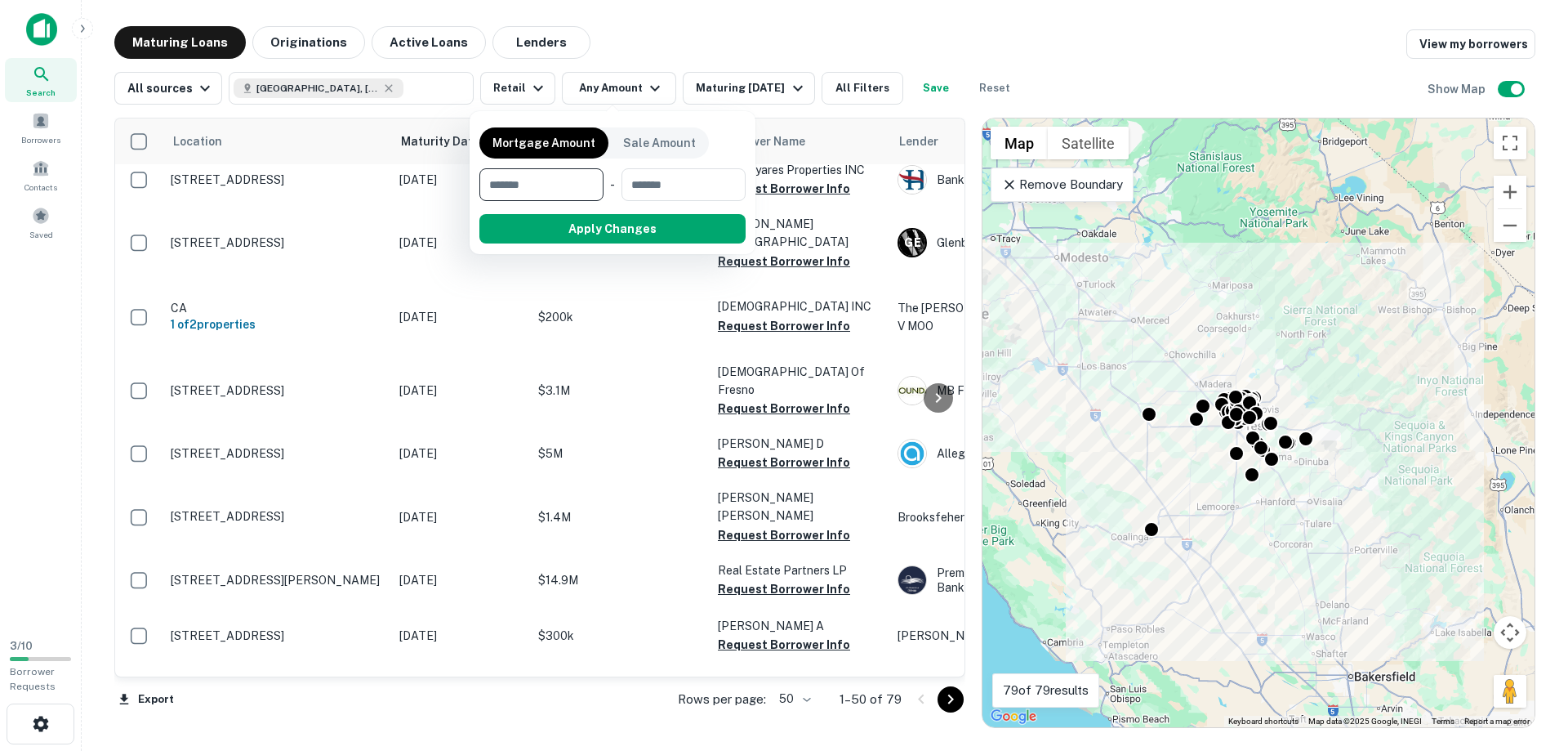
click at [536, 177] on input "number" at bounding box center [536, 184] width 112 height 33
type input "*******"
click at [643, 223] on button "Apply Changes" at bounding box center [642, 228] width 208 height 30
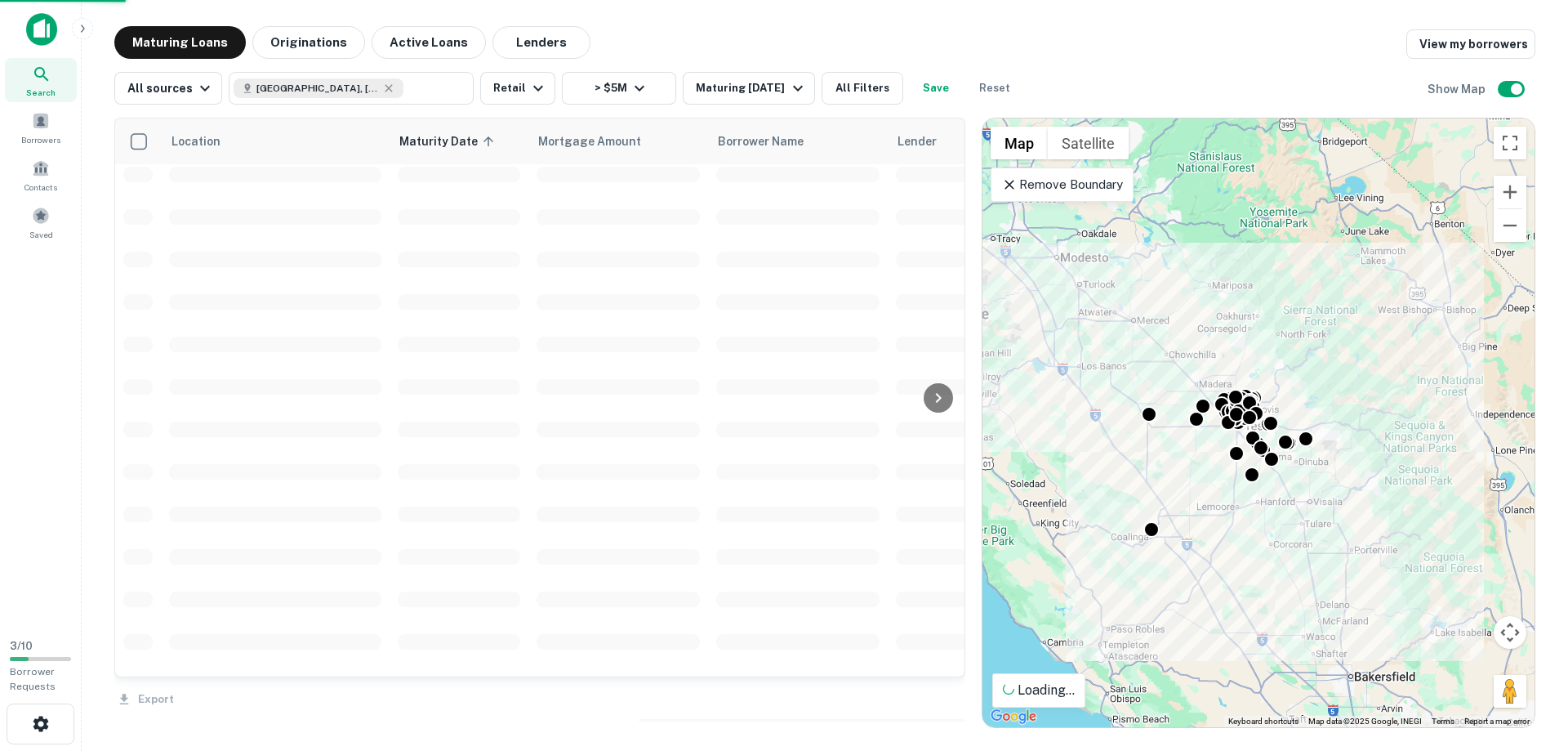
click at [847, 52] on div "Maturing Loans Originations Active Loans Lenders View my borrowers" at bounding box center [825, 42] width 1421 height 33
